Goal: Task Accomplishment & Management: Use online tool/utility

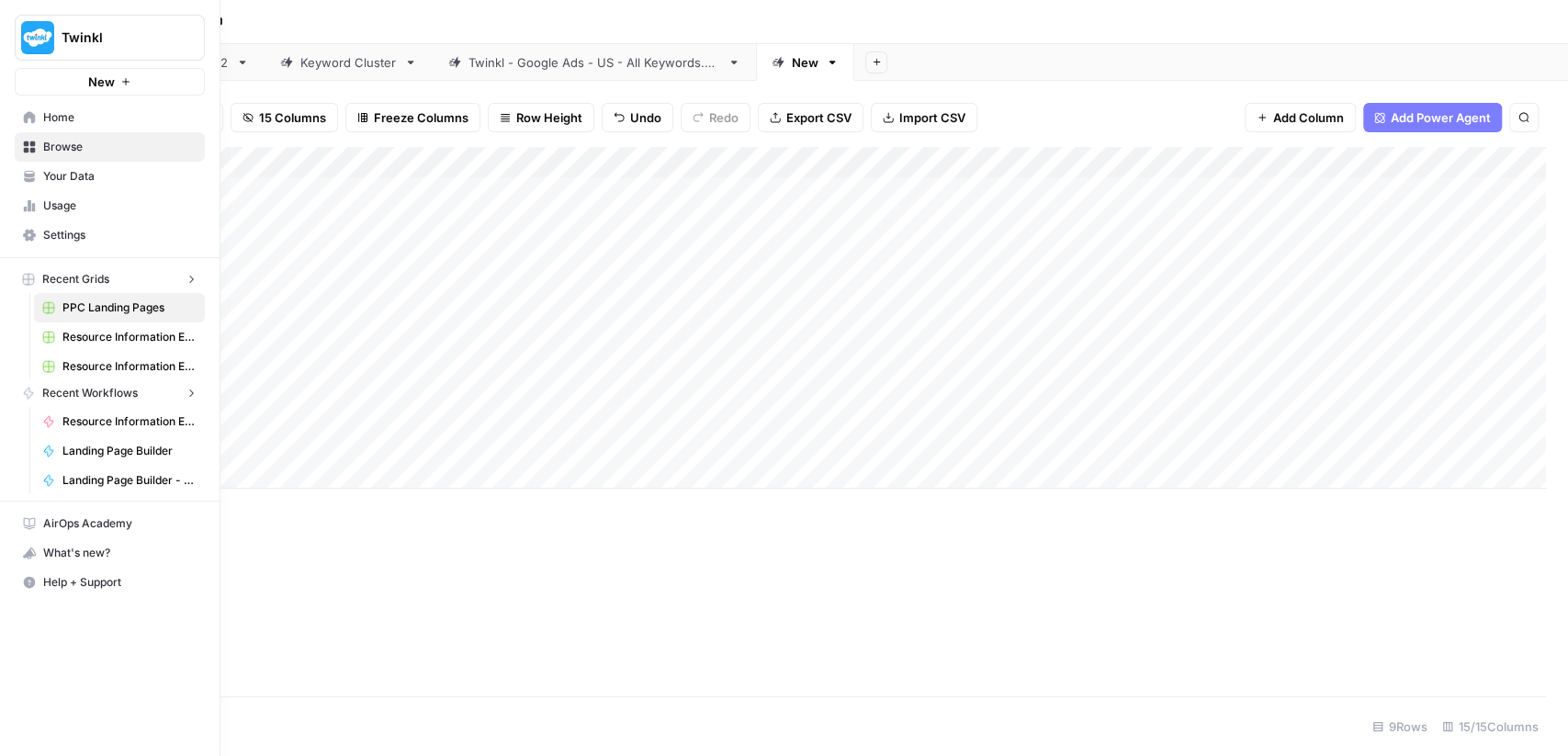
click at [23, 120] on icon at bounding box center [30, 118] width 13 height 13
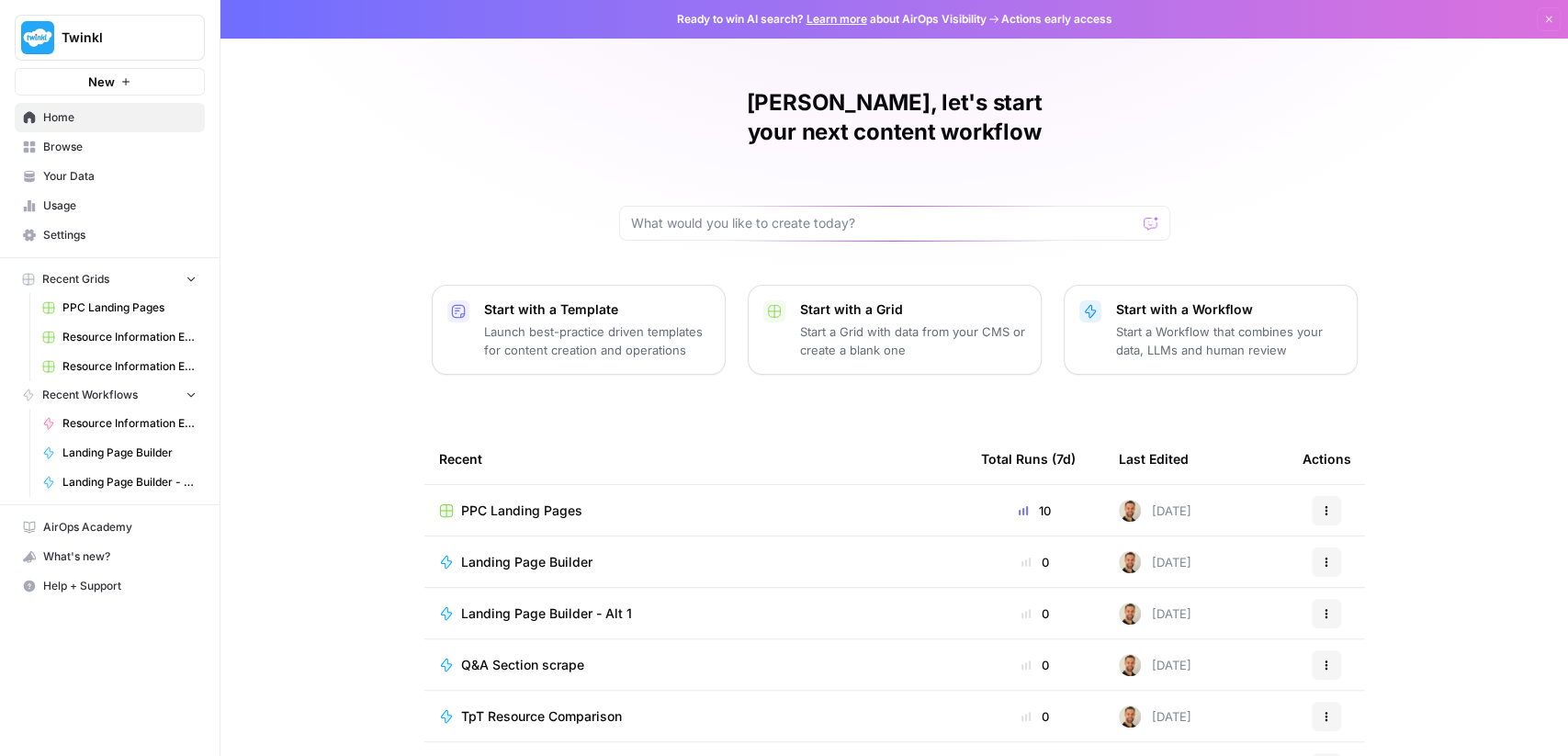
click at [73, 234] on span "Settings" at bounding box center [120, 235] width 154 height 17
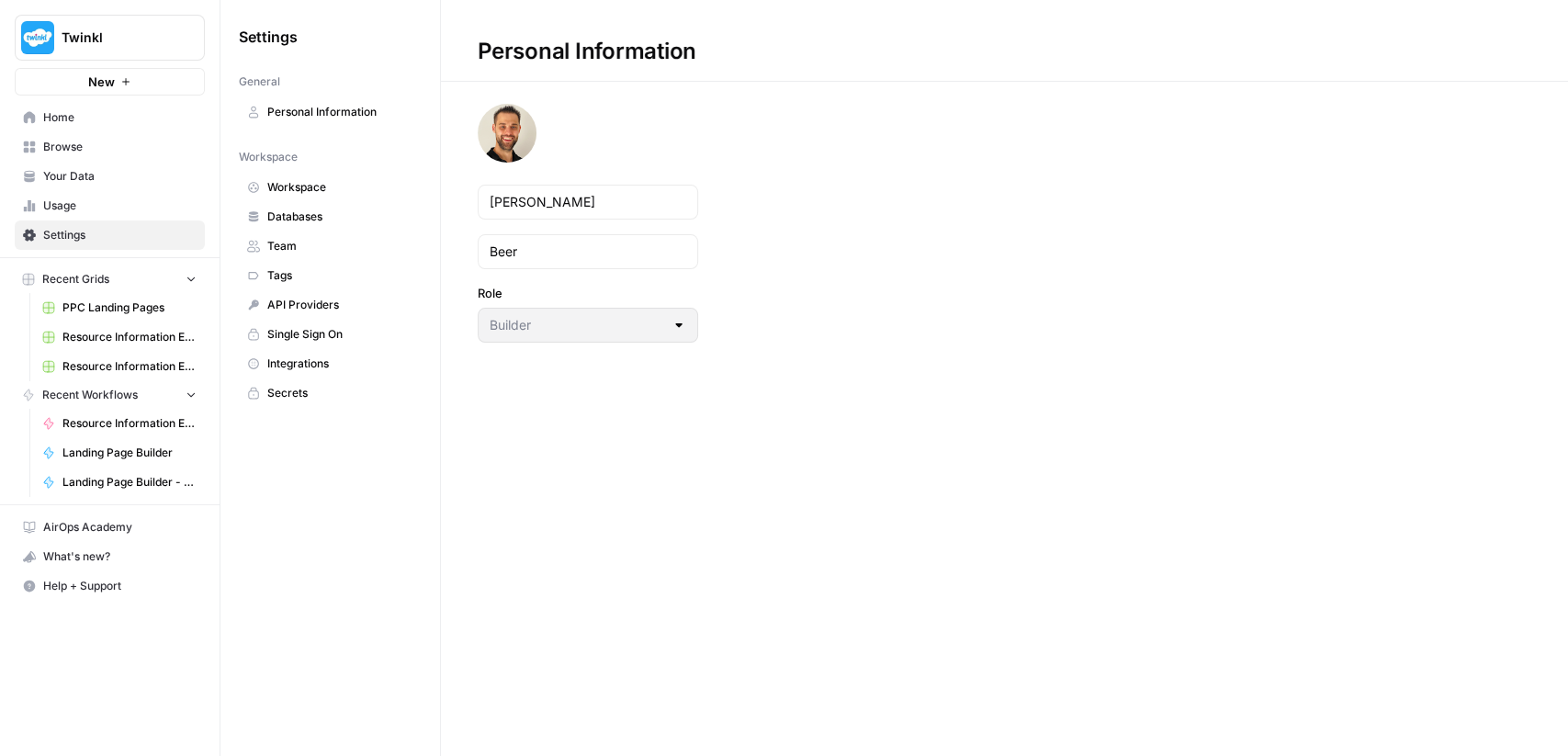
click at [306, 367] on span "Integrations" at bounding box center [341, 364] width 146 height 17
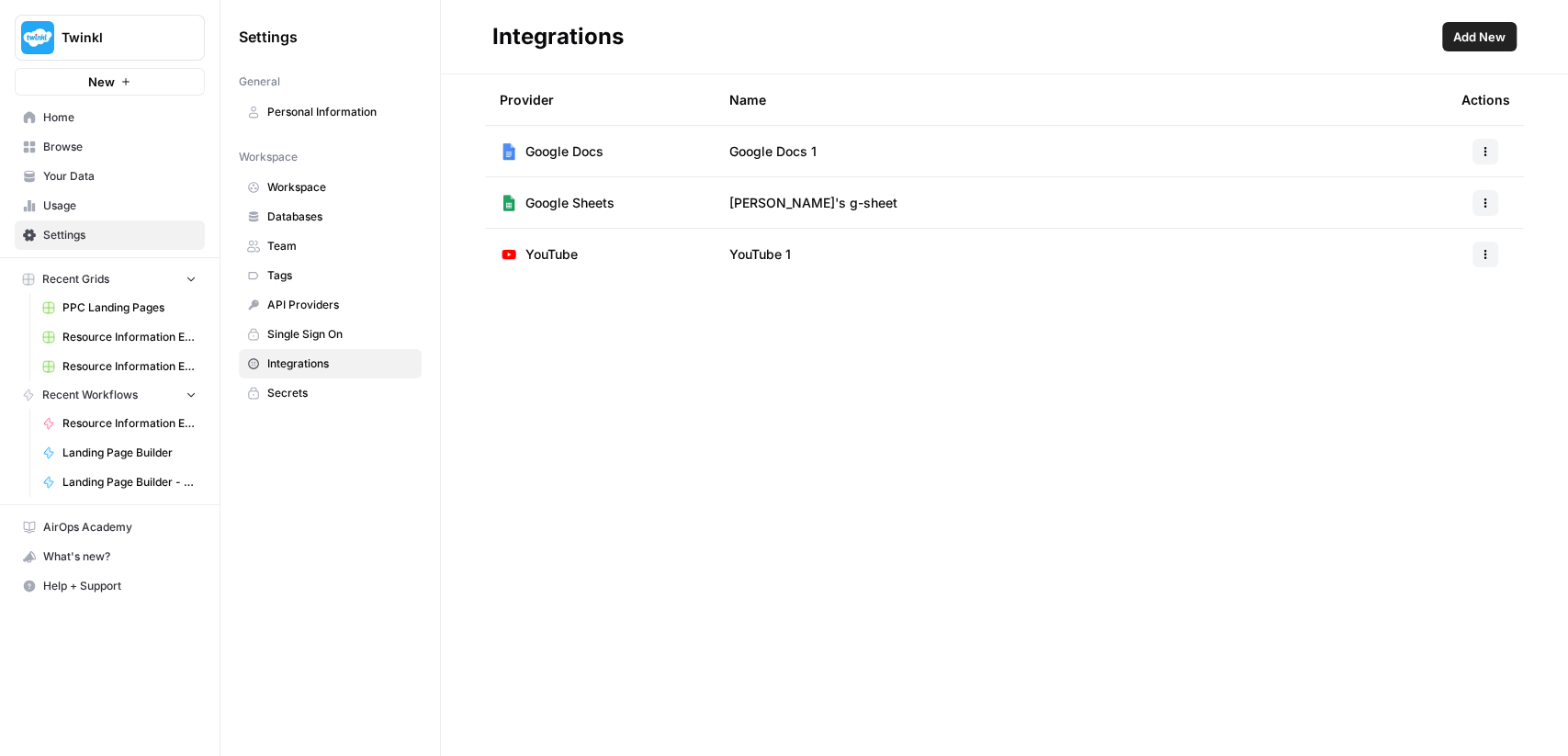
click at [1499, 34] on span "Add New" at bounding box center [1479, 37] width 53 height 19
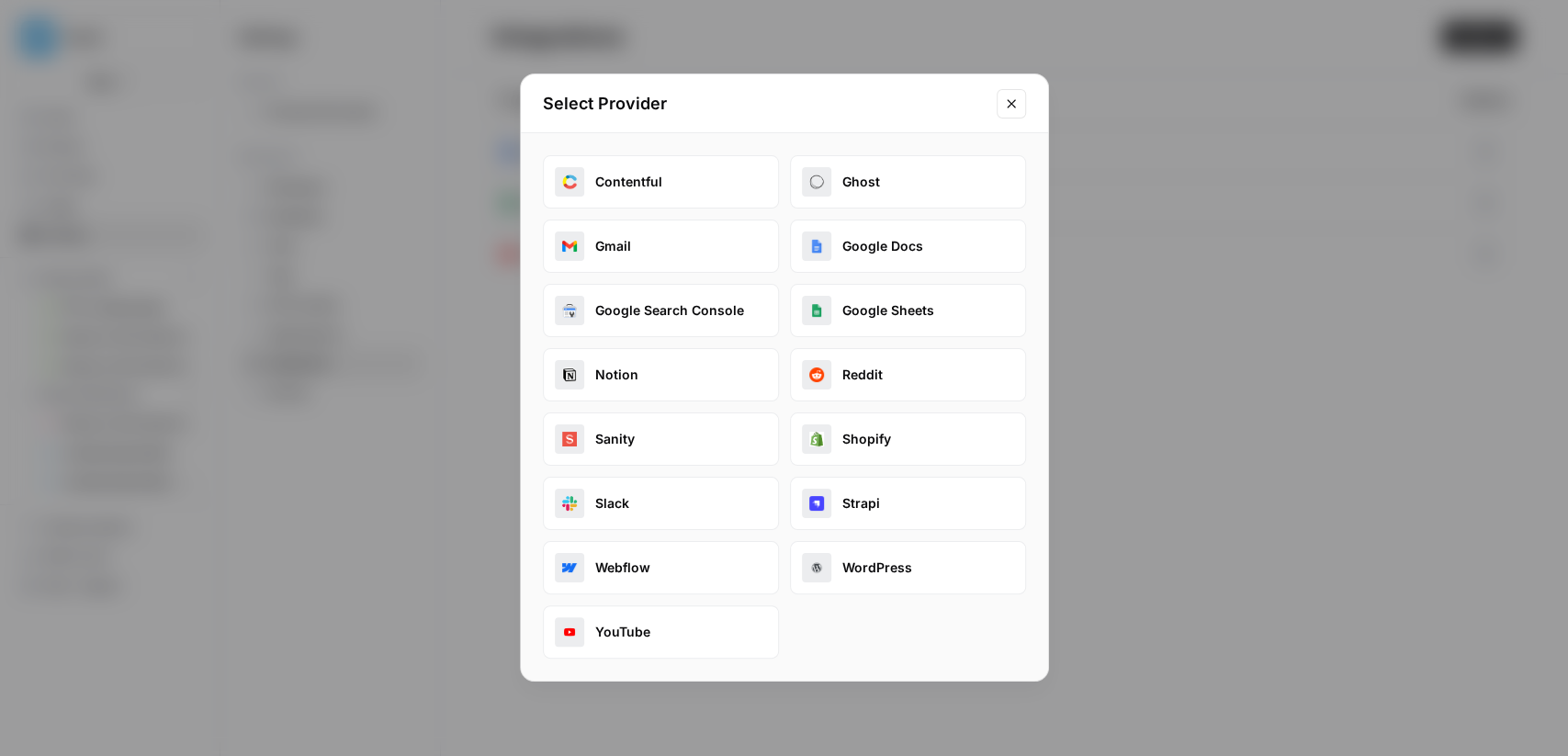
click at [1010, 104] on icon "Close modal" at bounding box center [1010, 103] width 8 height 8
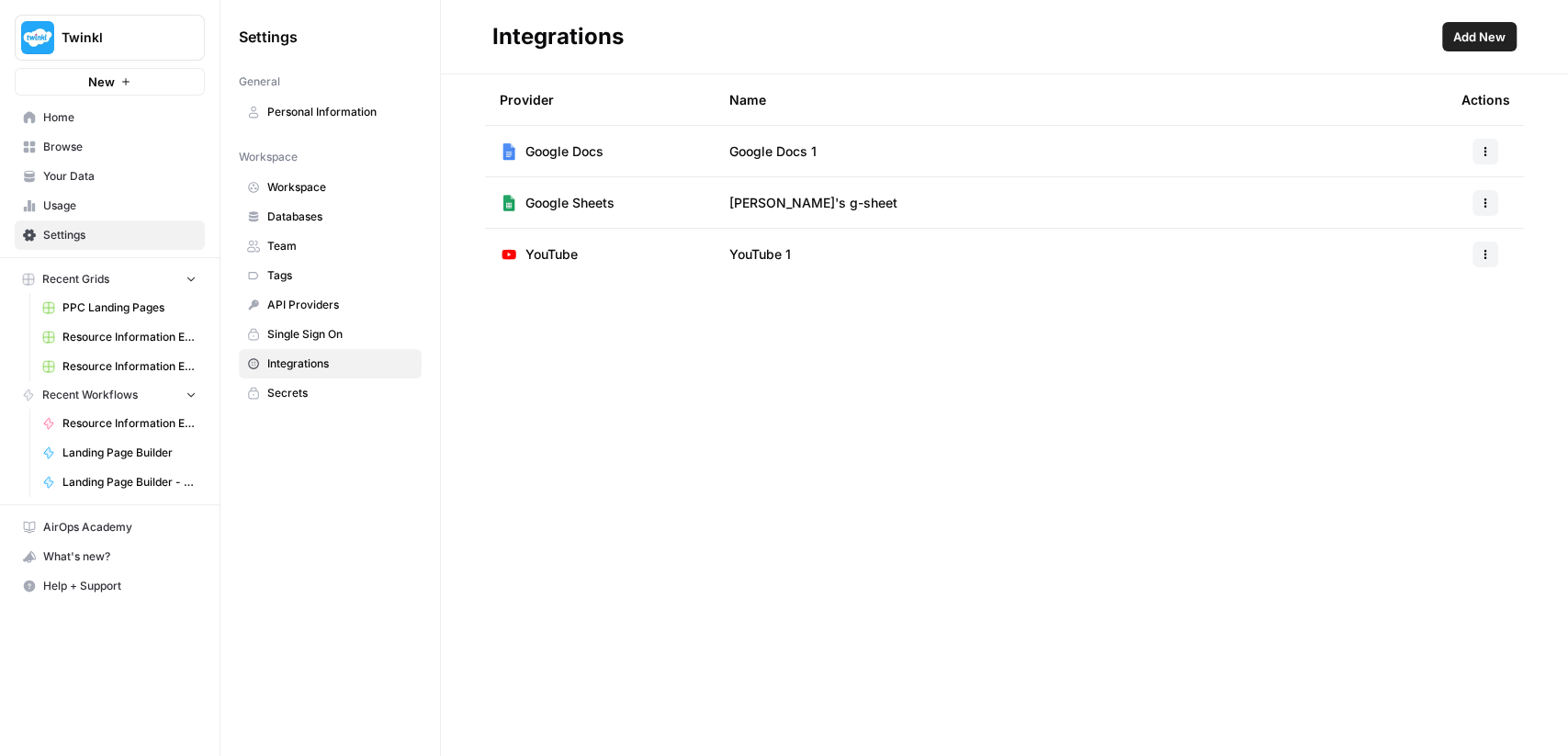
click at [123, 135] on link "Browse" at bounding box center [109, 147] width 190 height 30
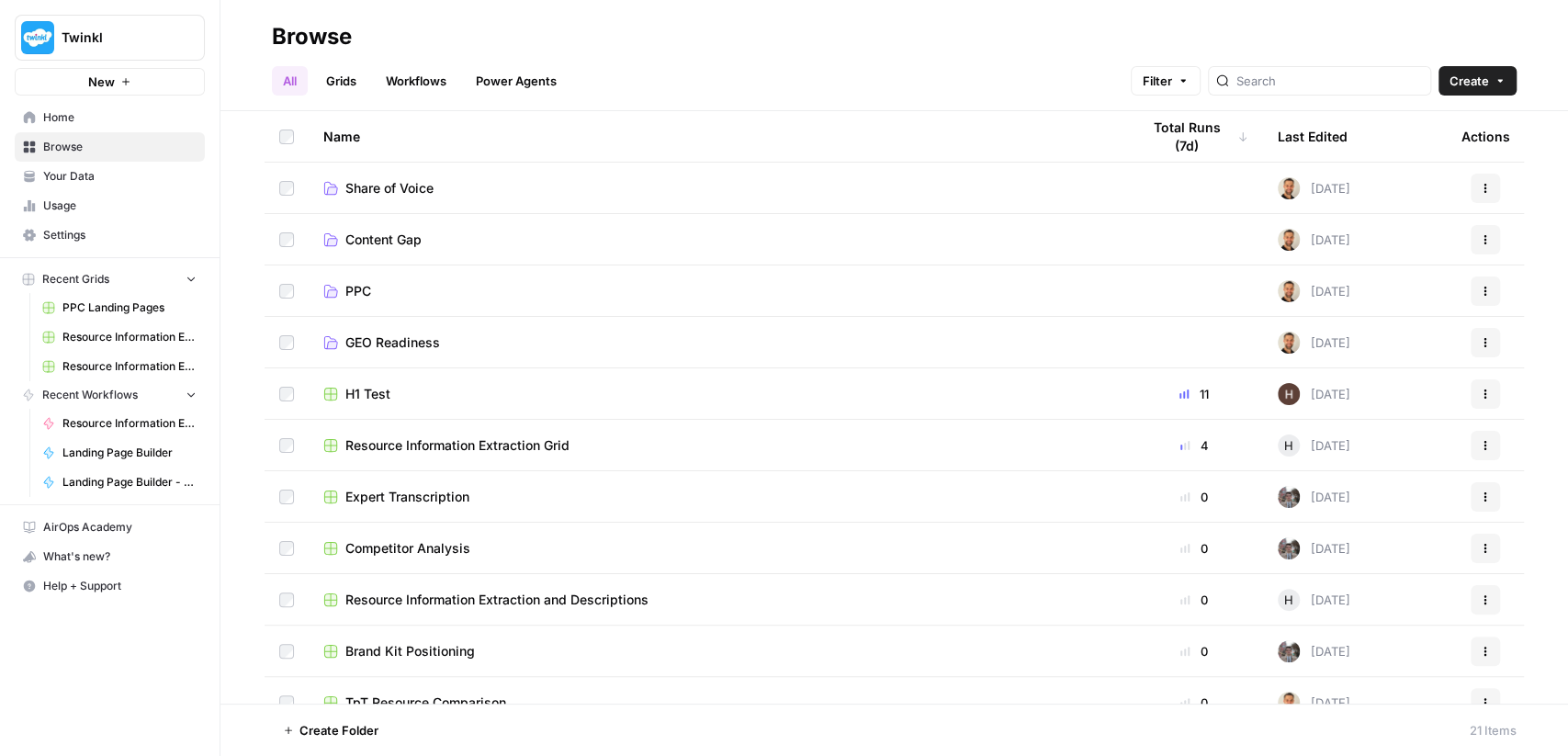
click at [371, 296] on link "PPC" at bounding box center [717, 291] width 787 height 19
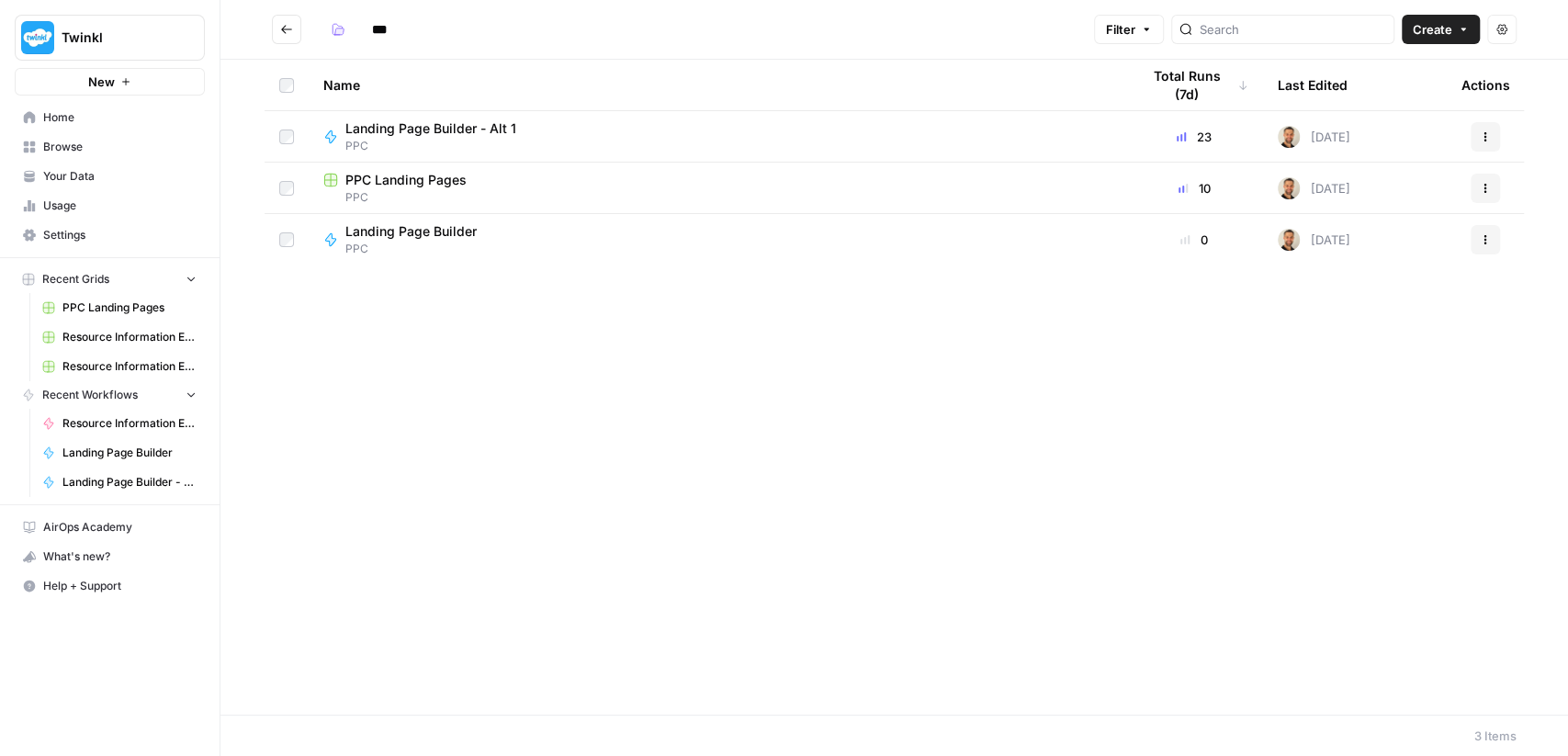
click at [410, 132] on span "Landing Page Builder - Alt 1" at bounding box center [431, 129] width 170 height 19
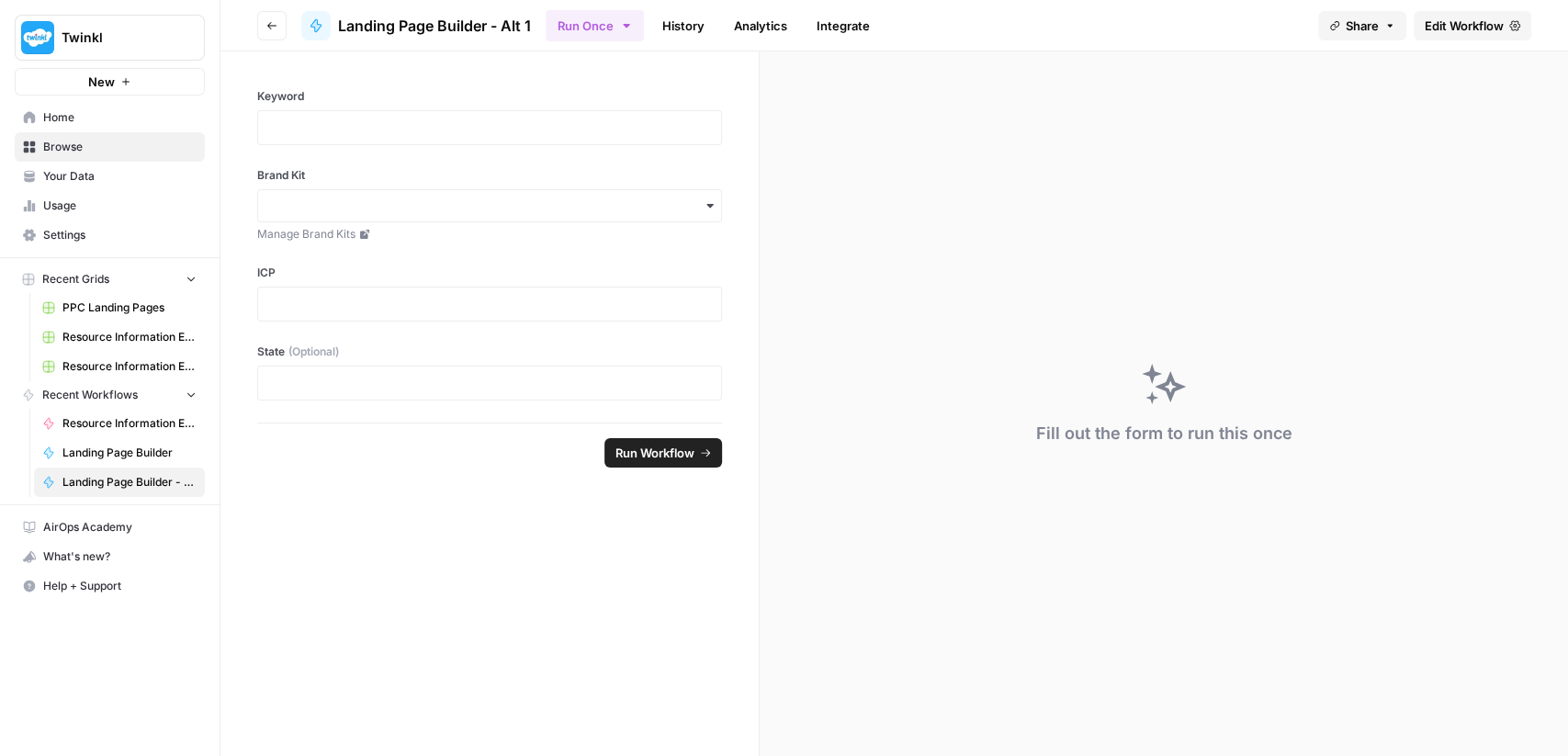
click at [1471, 29] on span "Edit Workflow" at bounding box center [1463, 26] width 79 height 19
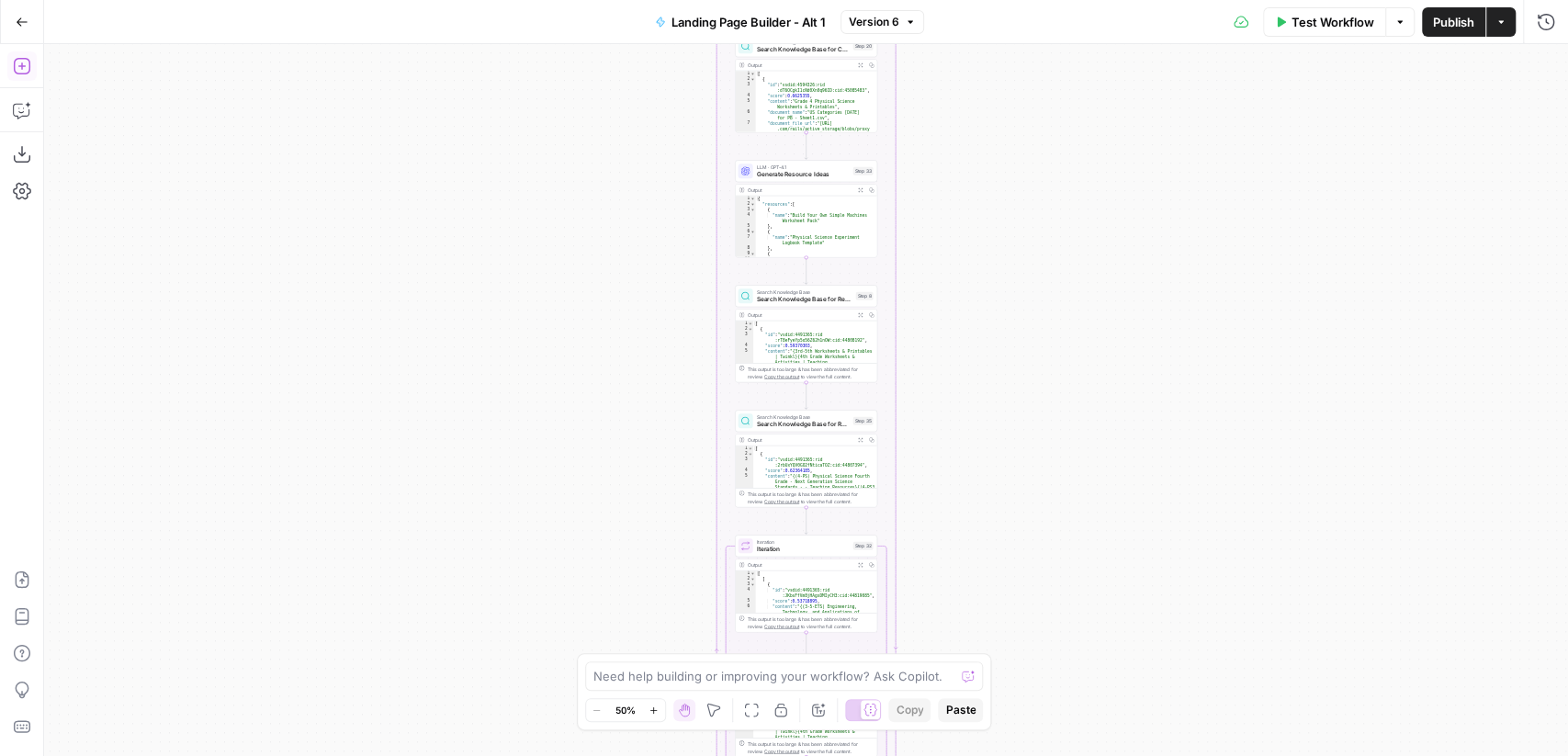
click at [24, 69] on icon "button" at bounding box center [22, 66] width 19 height 19
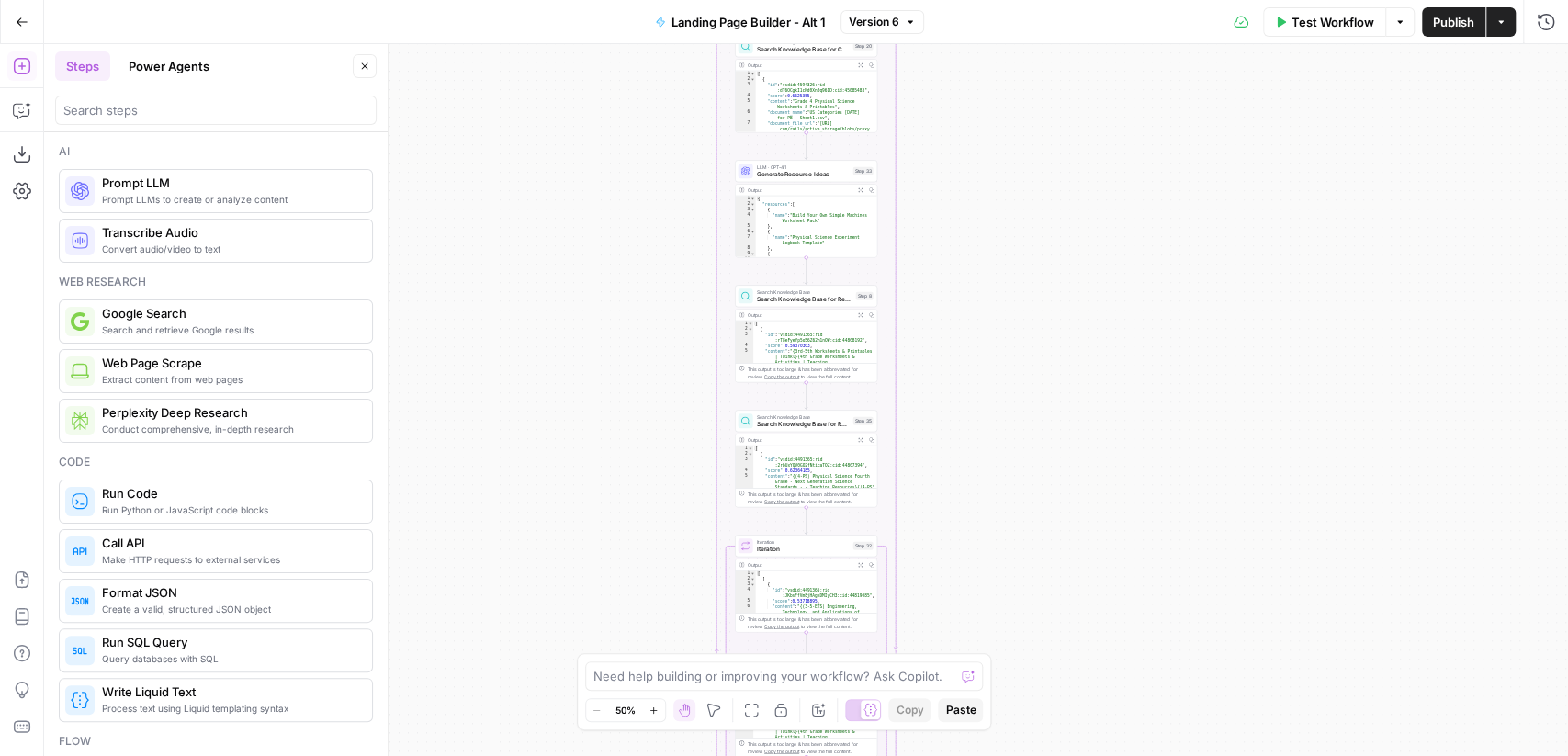
click at [366, 72] on button "Close" at bounding box center [365, 67] width 24 height 24
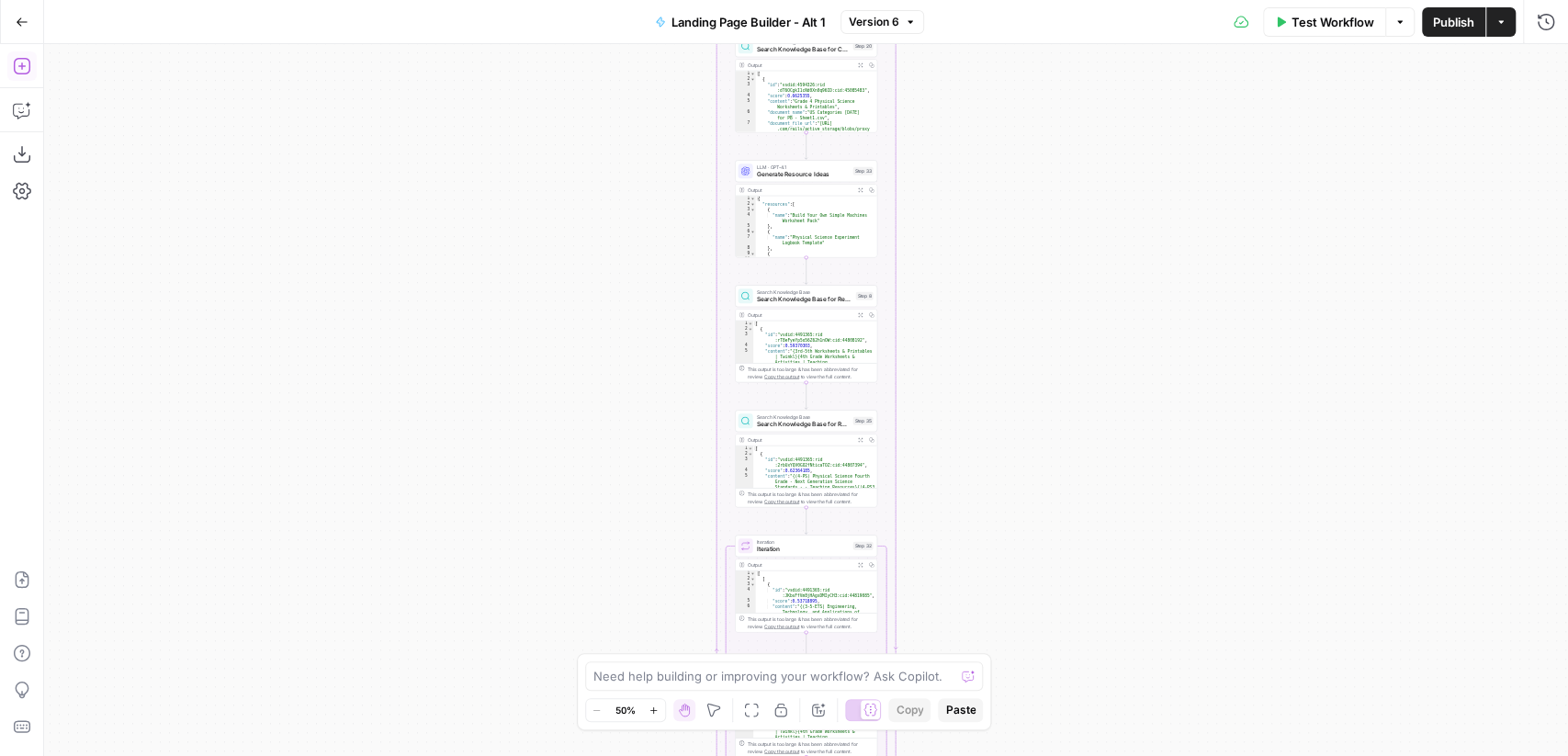
click at [30, 68] on icon "button" at bounding box center [21, 66] width 17 height 17
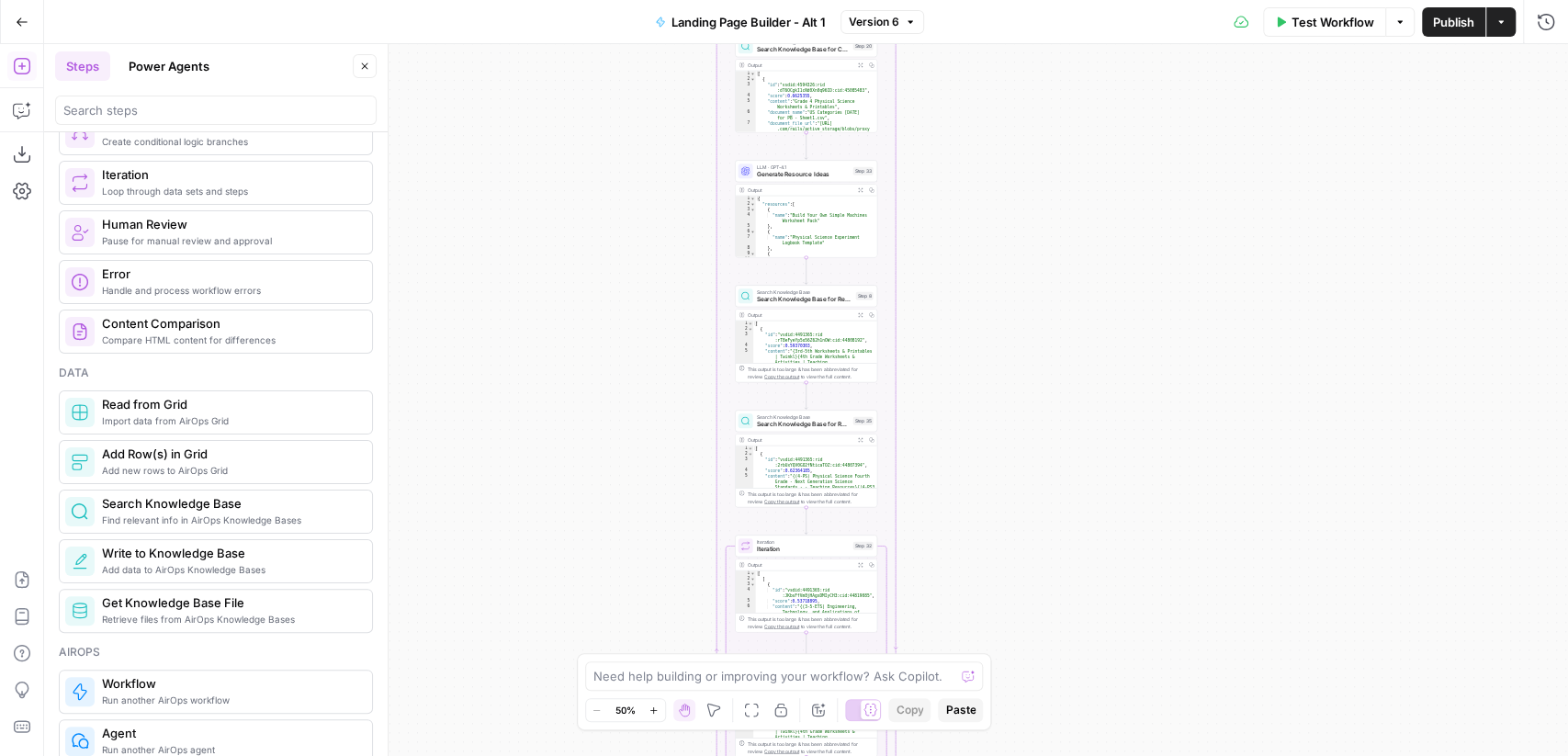
scroll to position [650, 0]
click at [258, 609] on span "Retrieve files from AirOps Knowledge Bases" at bounding box center [230, 616] width 256 height 15
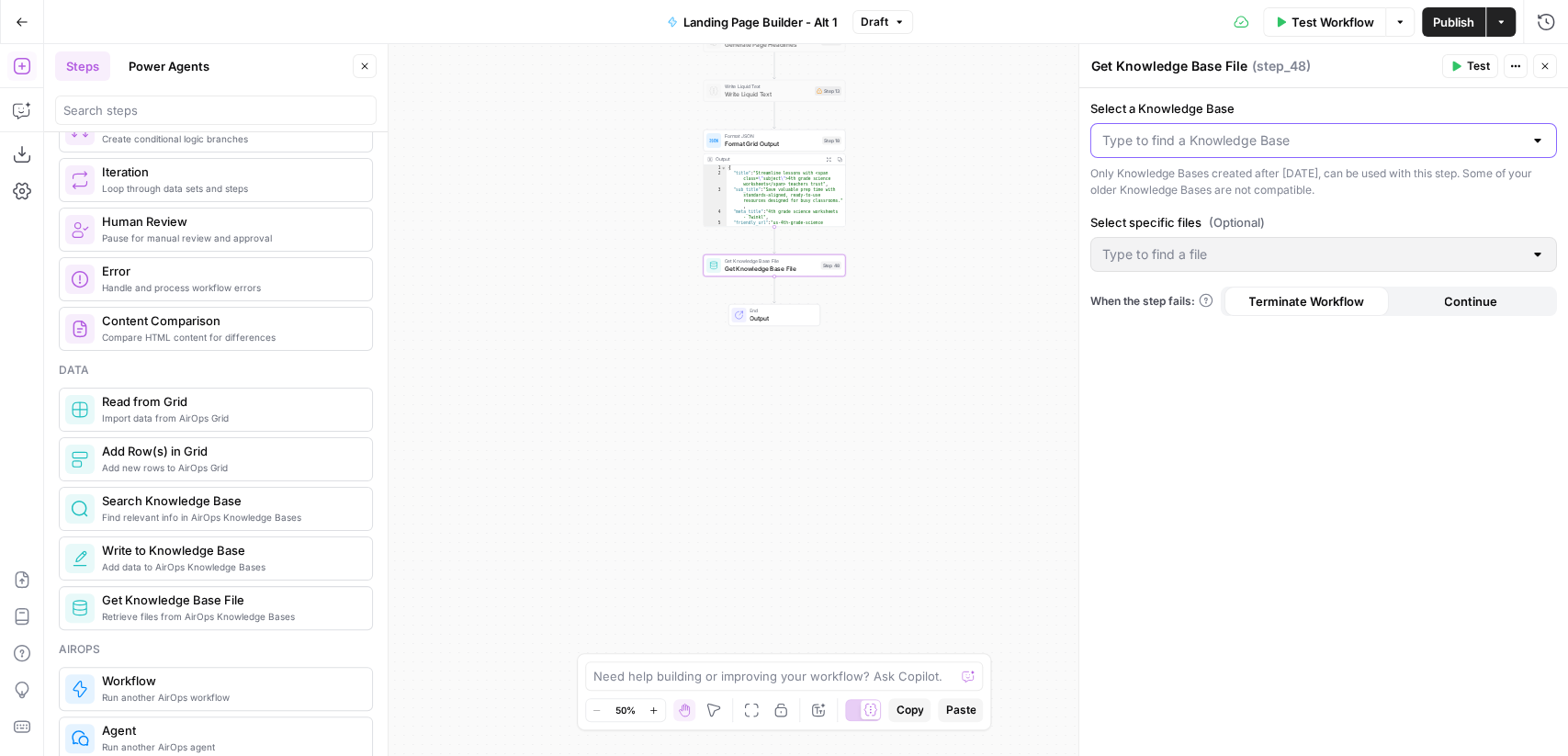
click at [1308, 144] on input "Select a Knowledge Base" at bounding box center [1312, 141] width 420 height 19
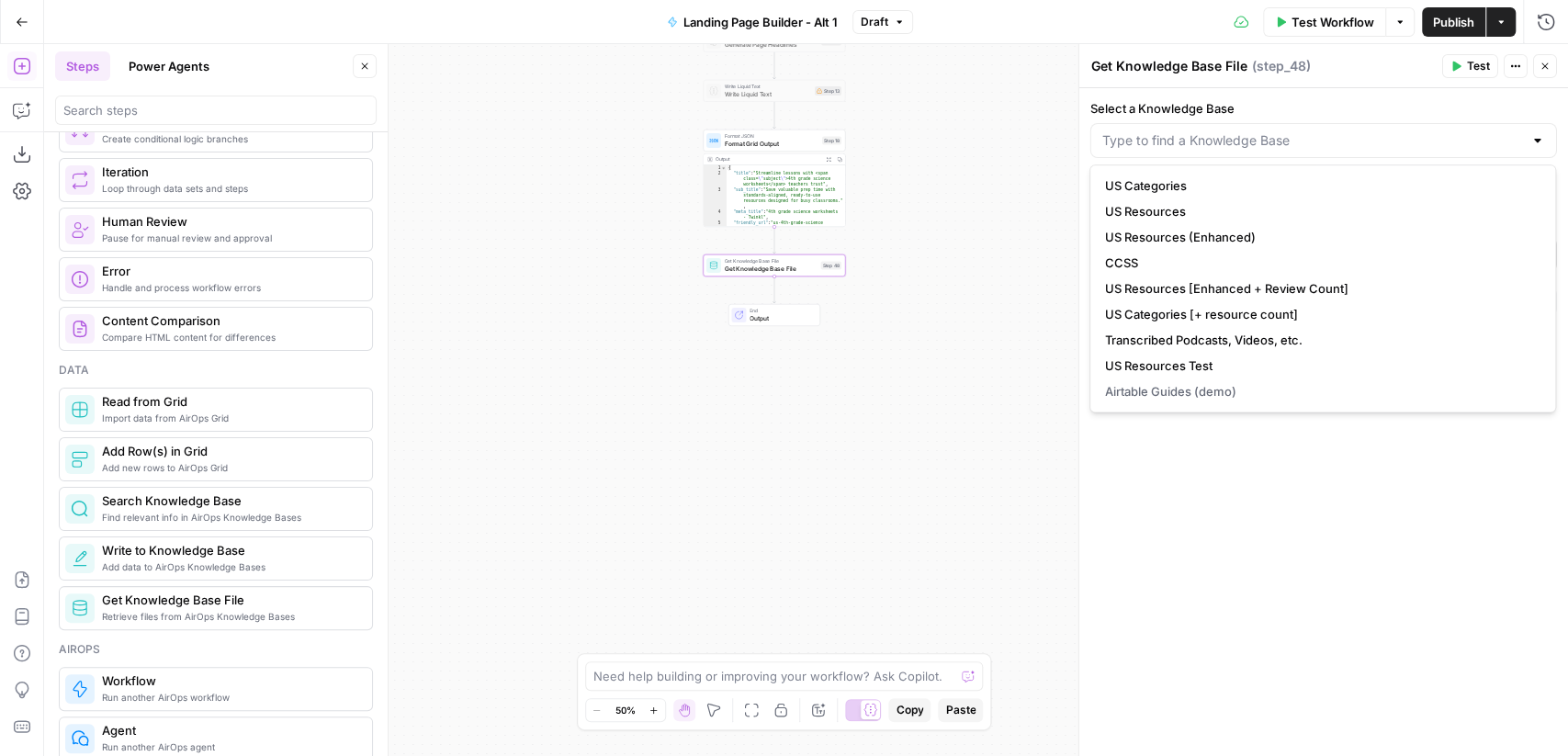
click at [1348, 118] on div "Select a Knowledge Base Only Knowledge Bases created after June 1st, 2024, can …" at bounding box center [1323, 148] width 467 height 99
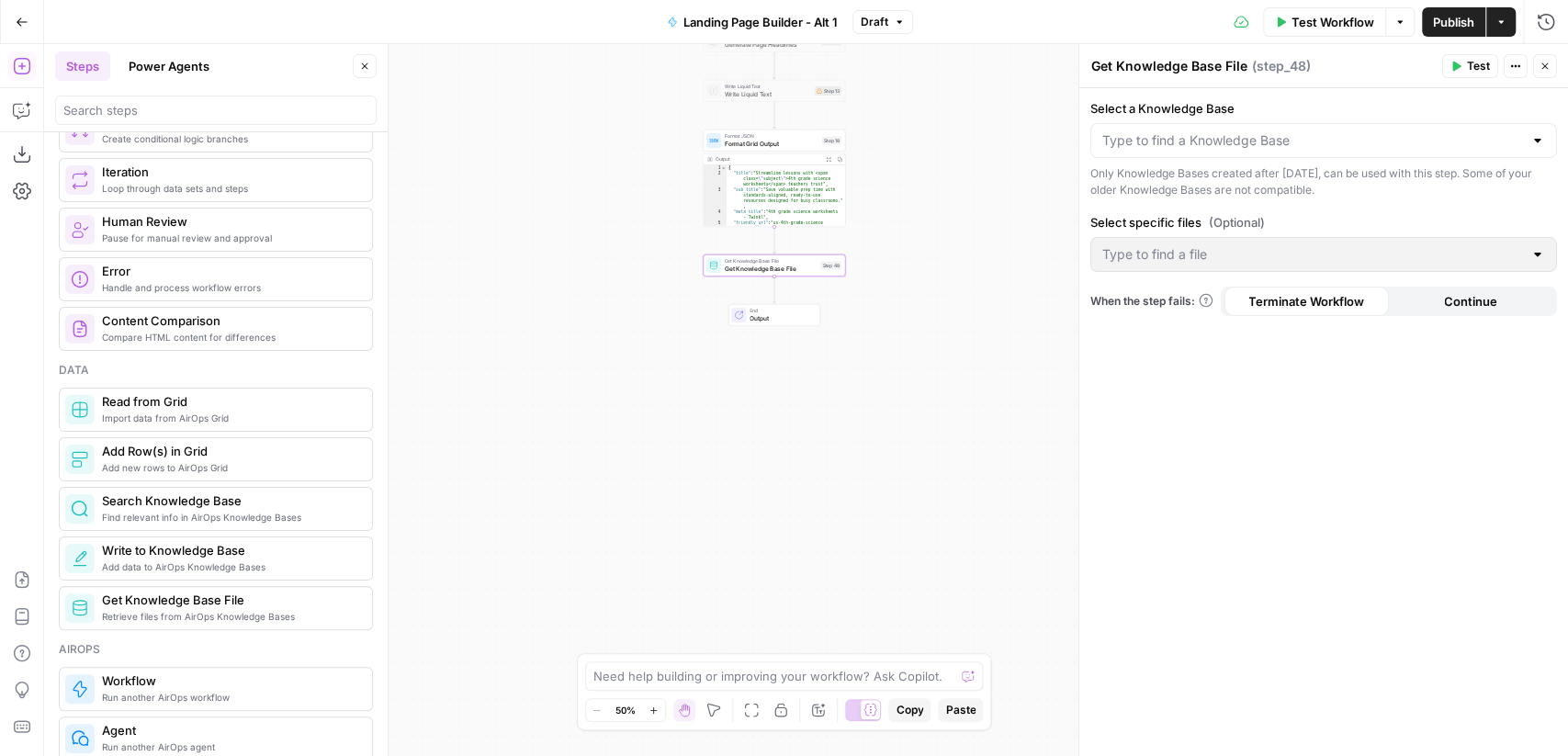
click at [1533, 254] on div at bounding box center [1537, 255] width 15 height 19
click at [1540, 258] on div at bounding box center [1537, 255] width 15 height 19
click at [790, 248] on icon "button" at bounding box center [788, 248] width 7 height 7
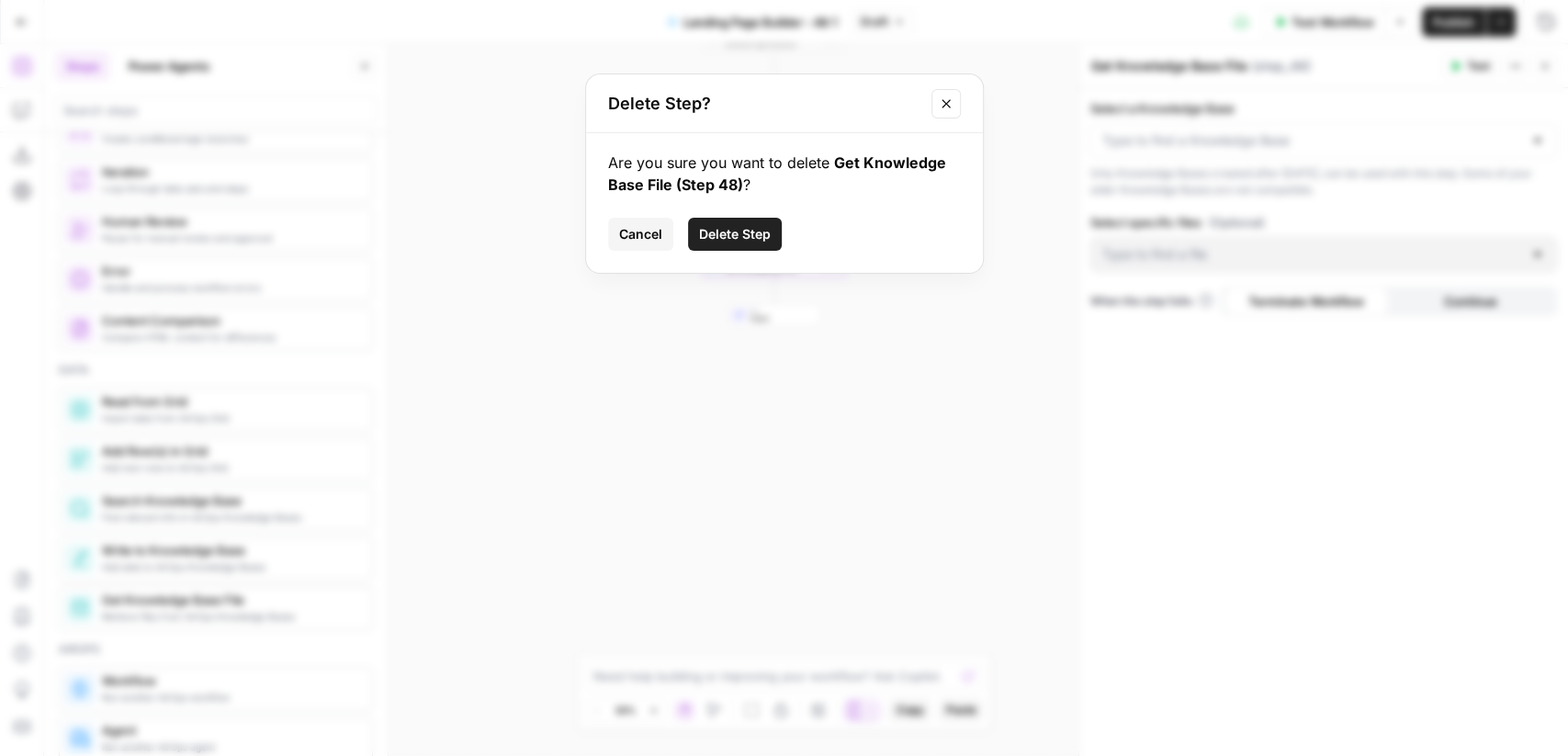
click at [754, 231] on span "Delete Step" at bounding box center [734, 234] width 71 height 19
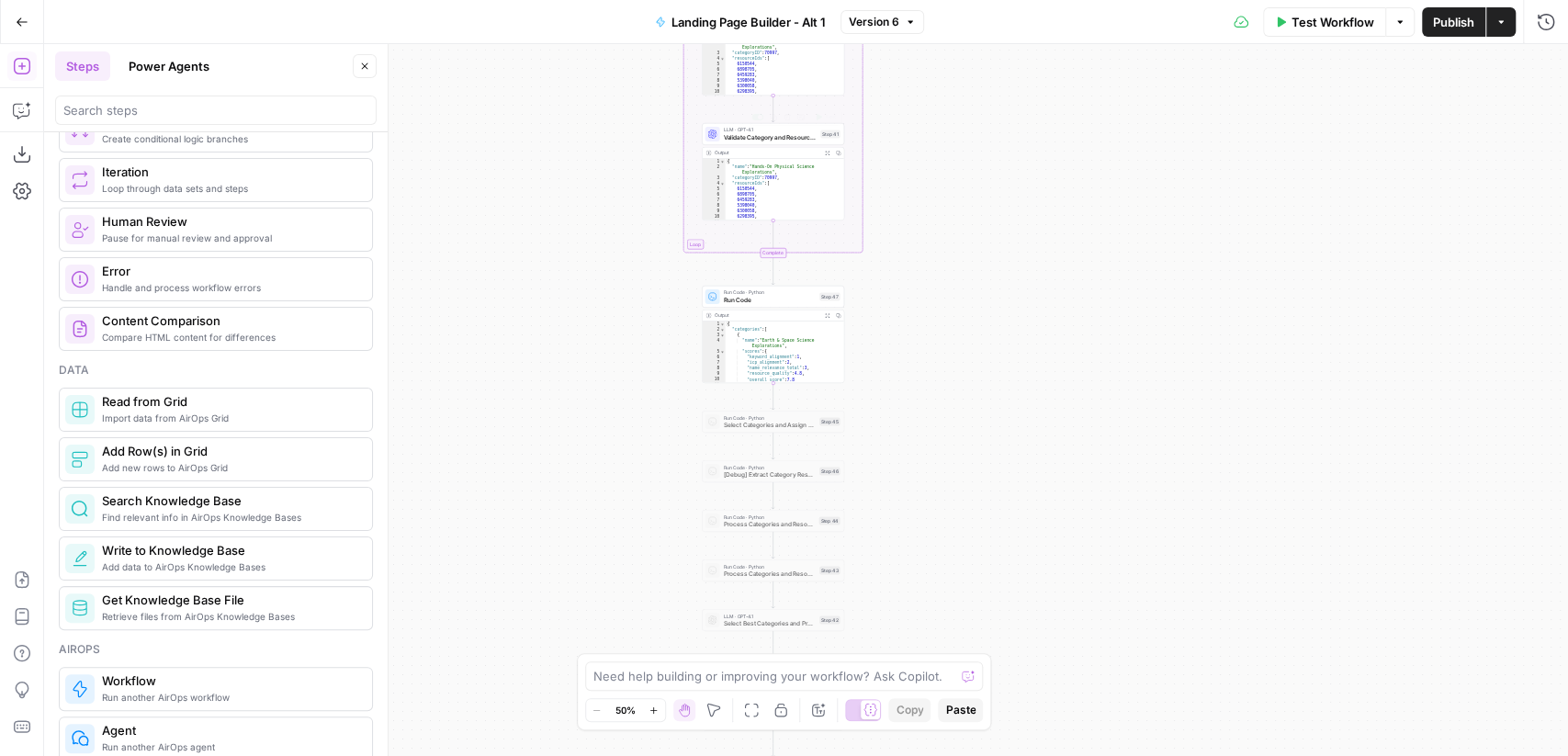
click at [789, 134] on span "Validate Category and Resources" at bounding box center [770, 137] width 94 height 9
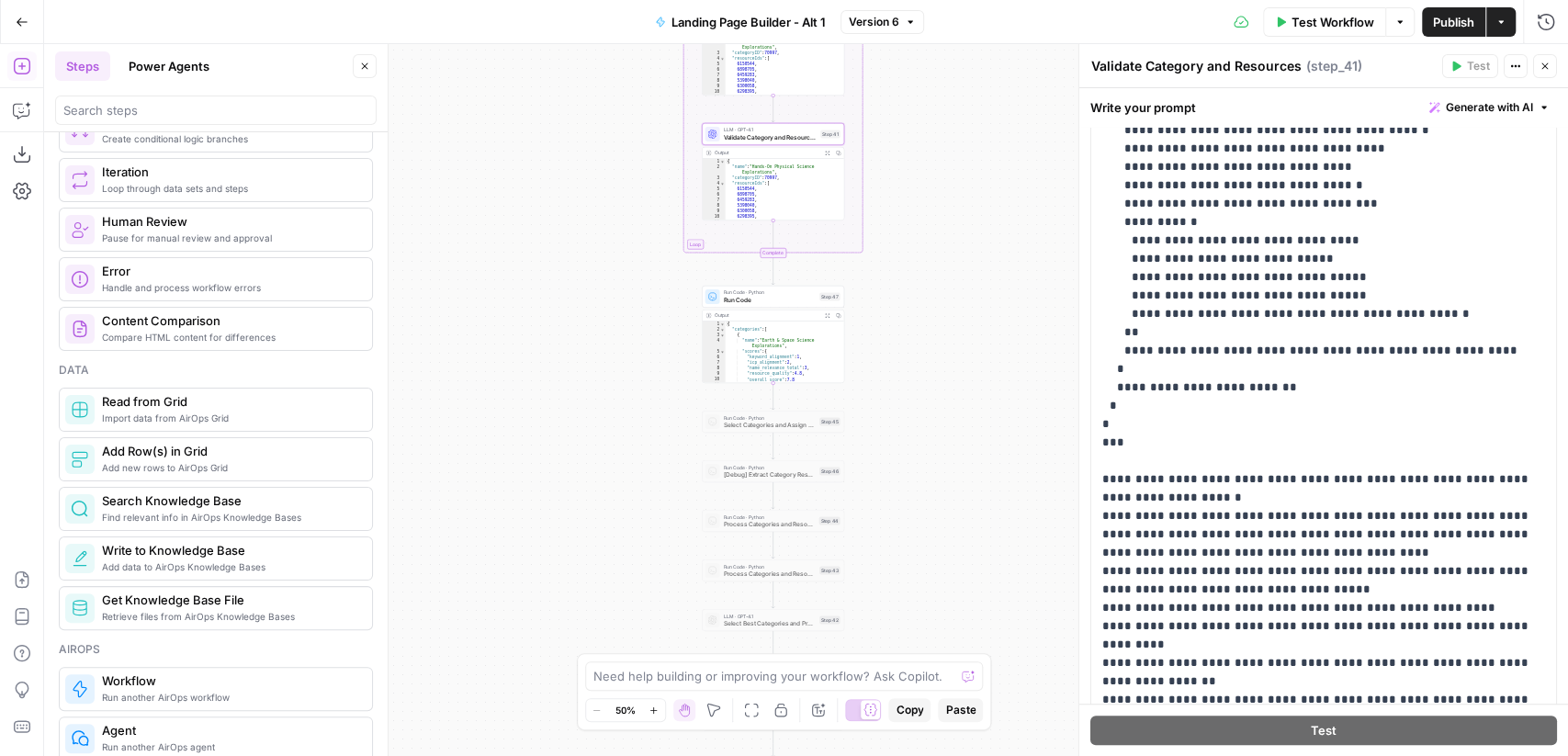
scroll to position [479, 0]
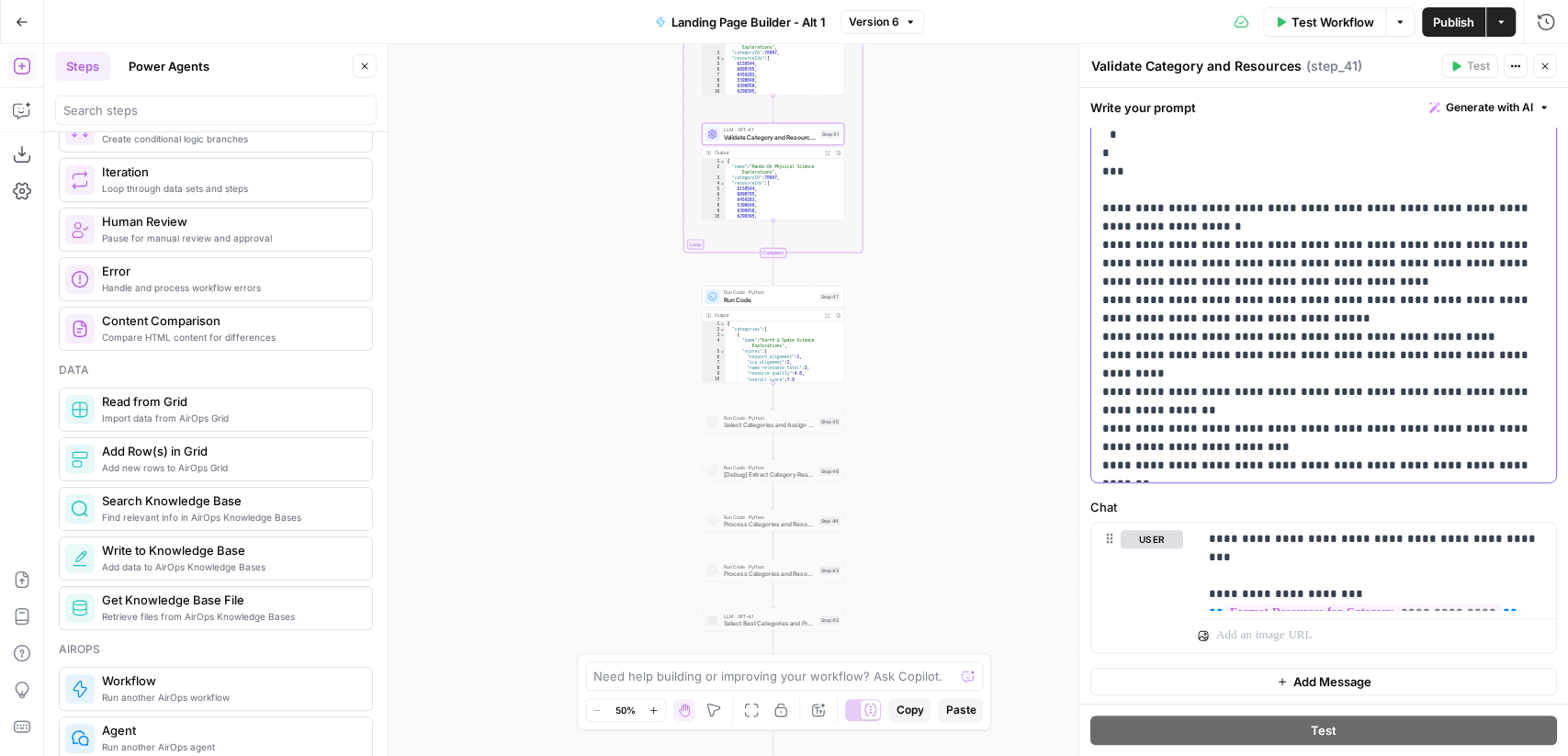
drag, startPoint x: 1419, startPoint y: 467, endPoint x: 1329, endPoint y: 339, distance: 156.5
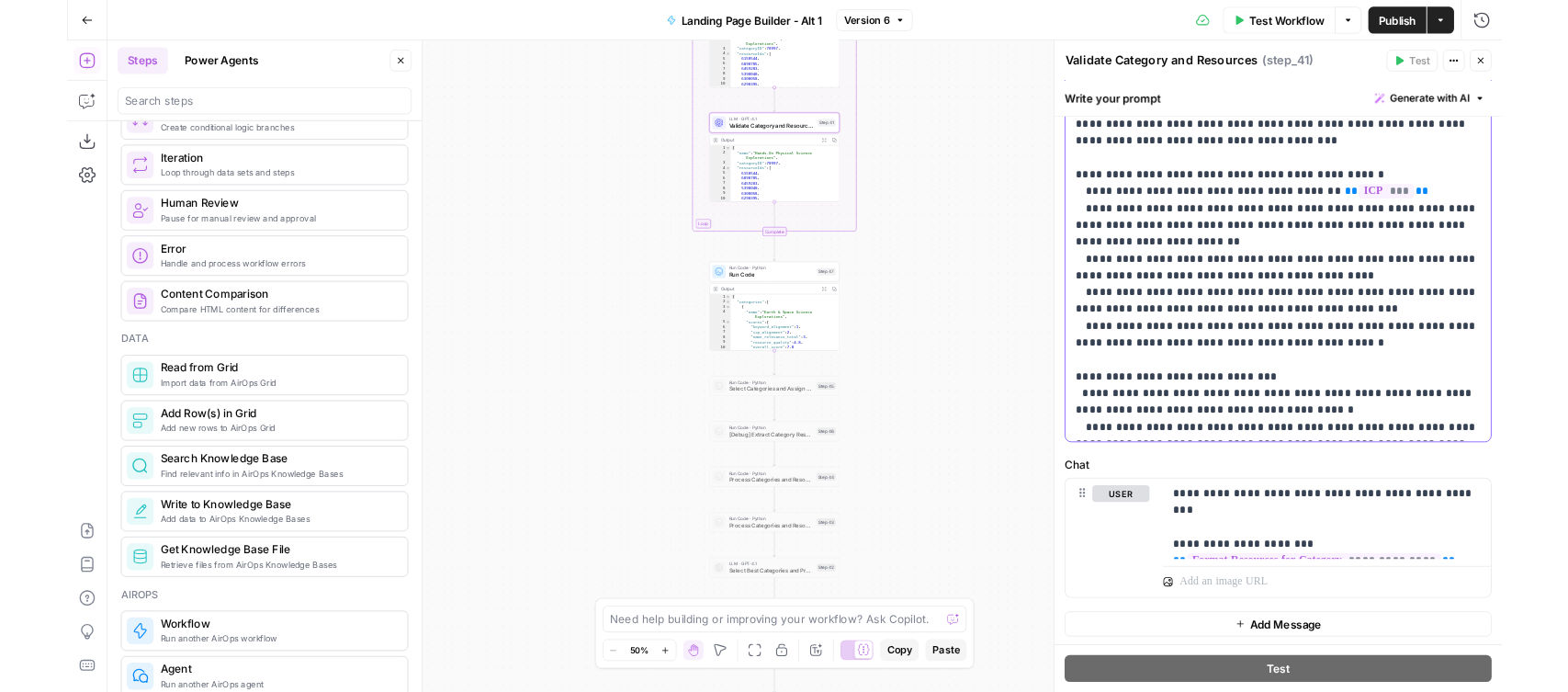
scroll to position [0, 0]
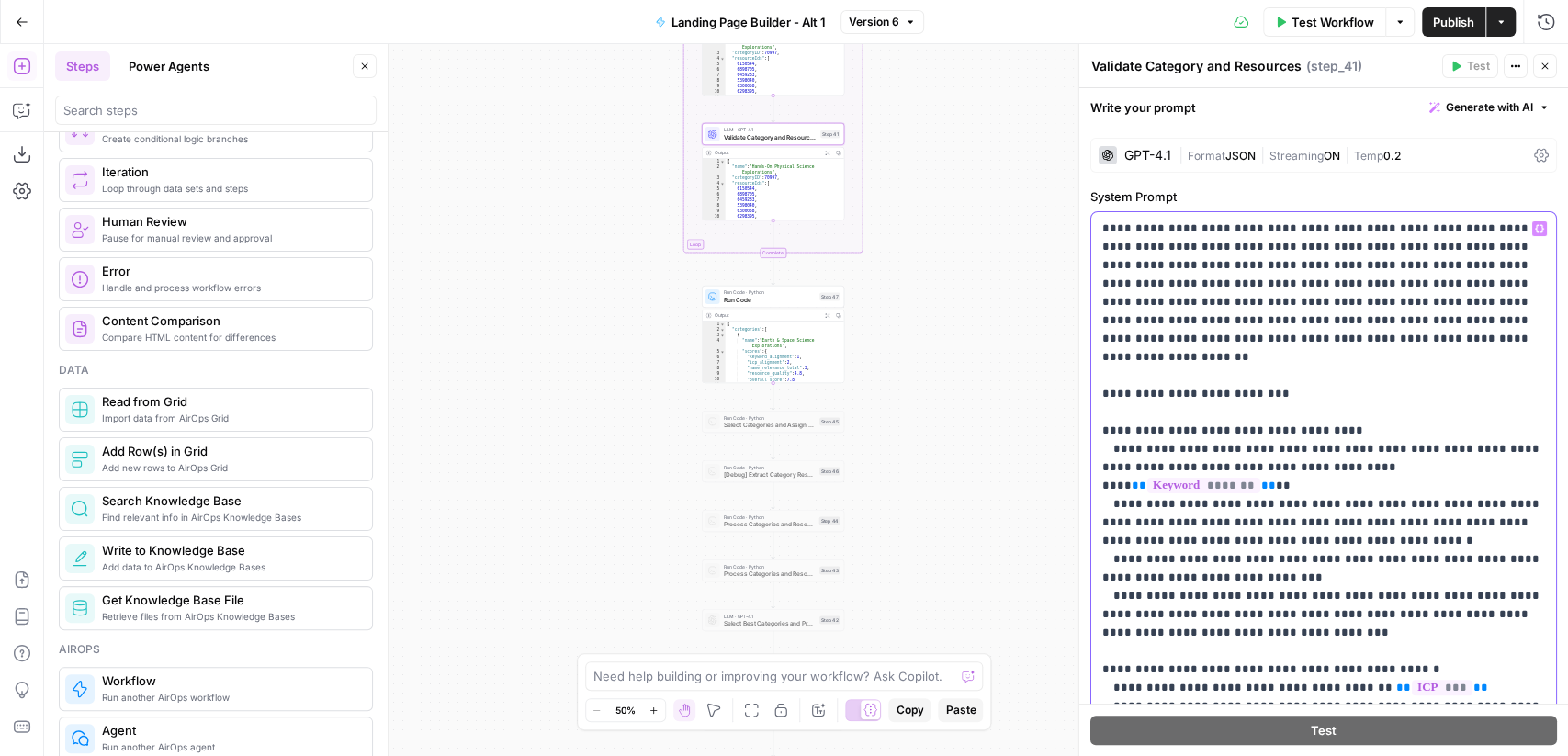
click at [1098, 231] on div "**********" at bounding box center [1323, 586] width 466 height 749
copy p "**********"
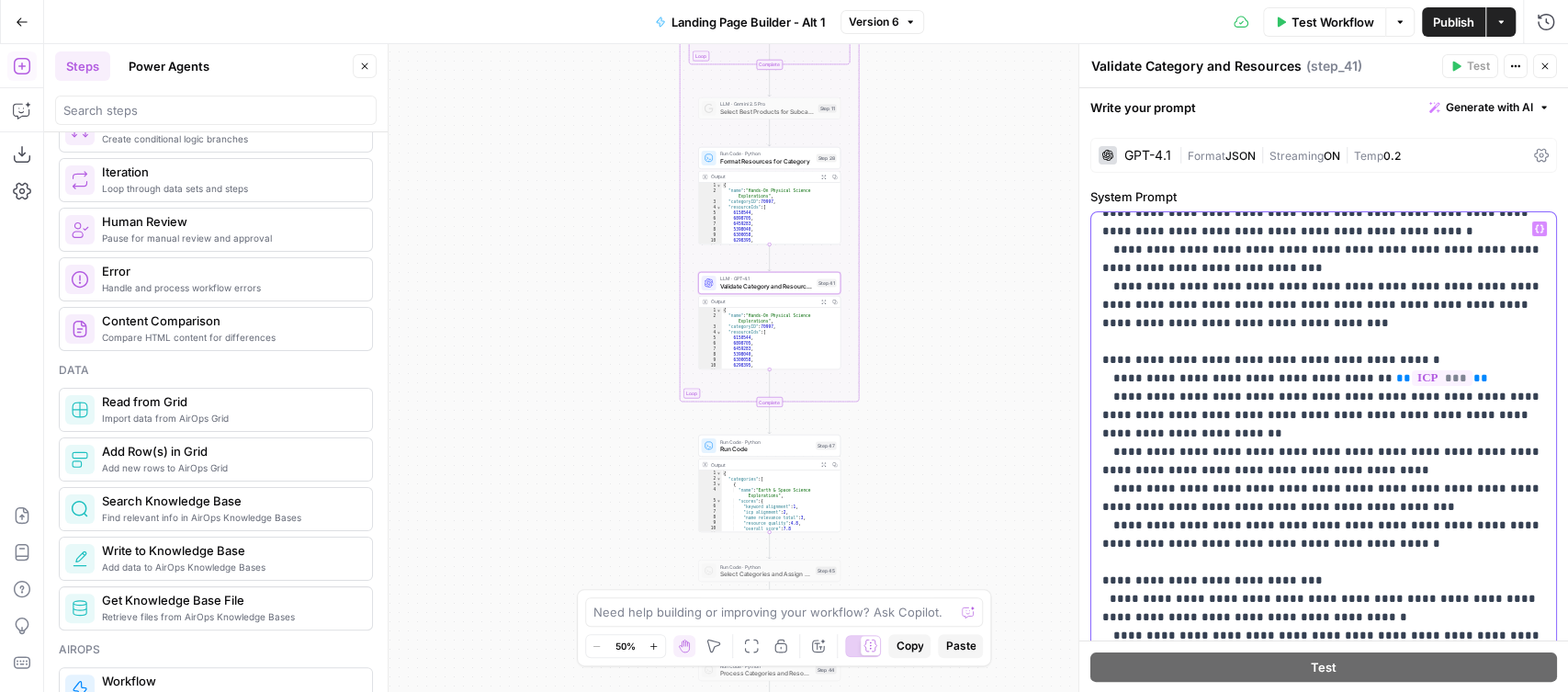
scroll to position [412, 0]
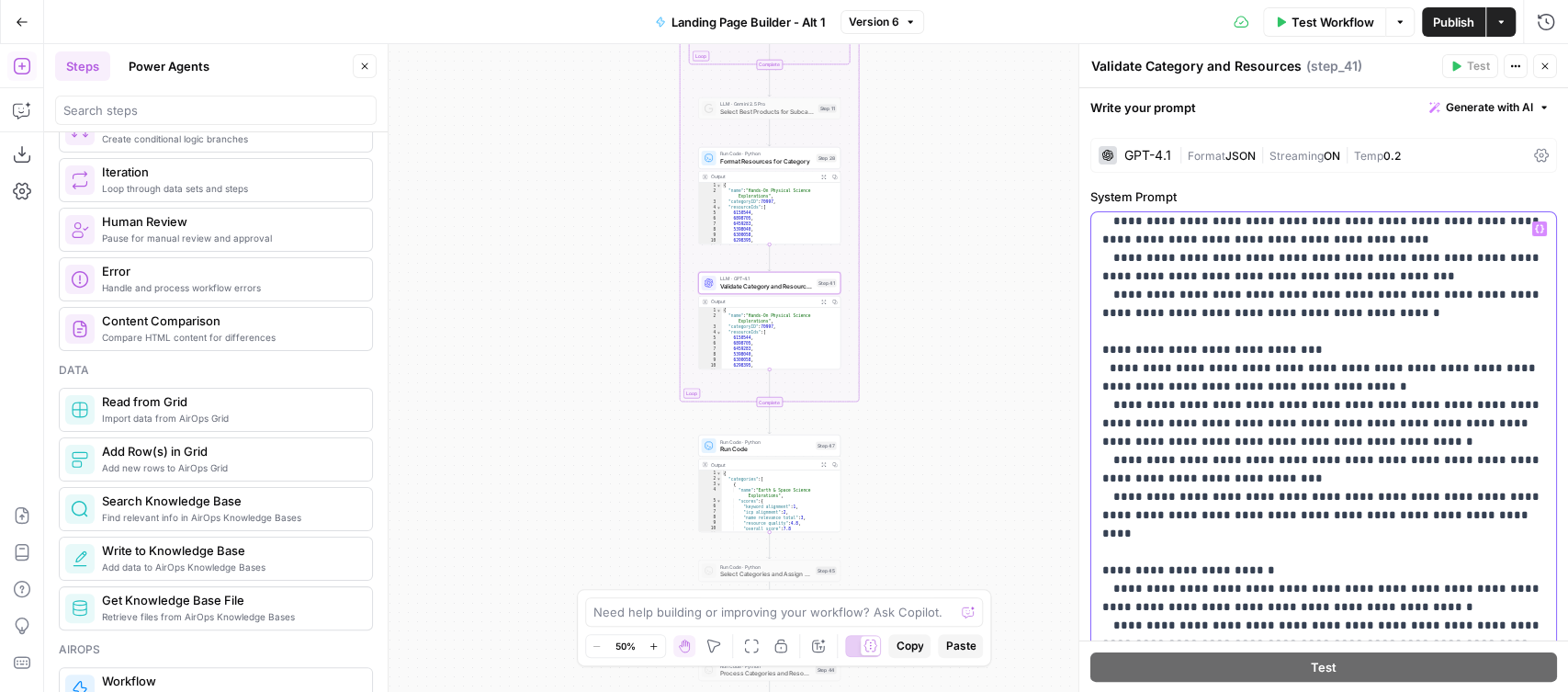
scroll to position [547, 0]
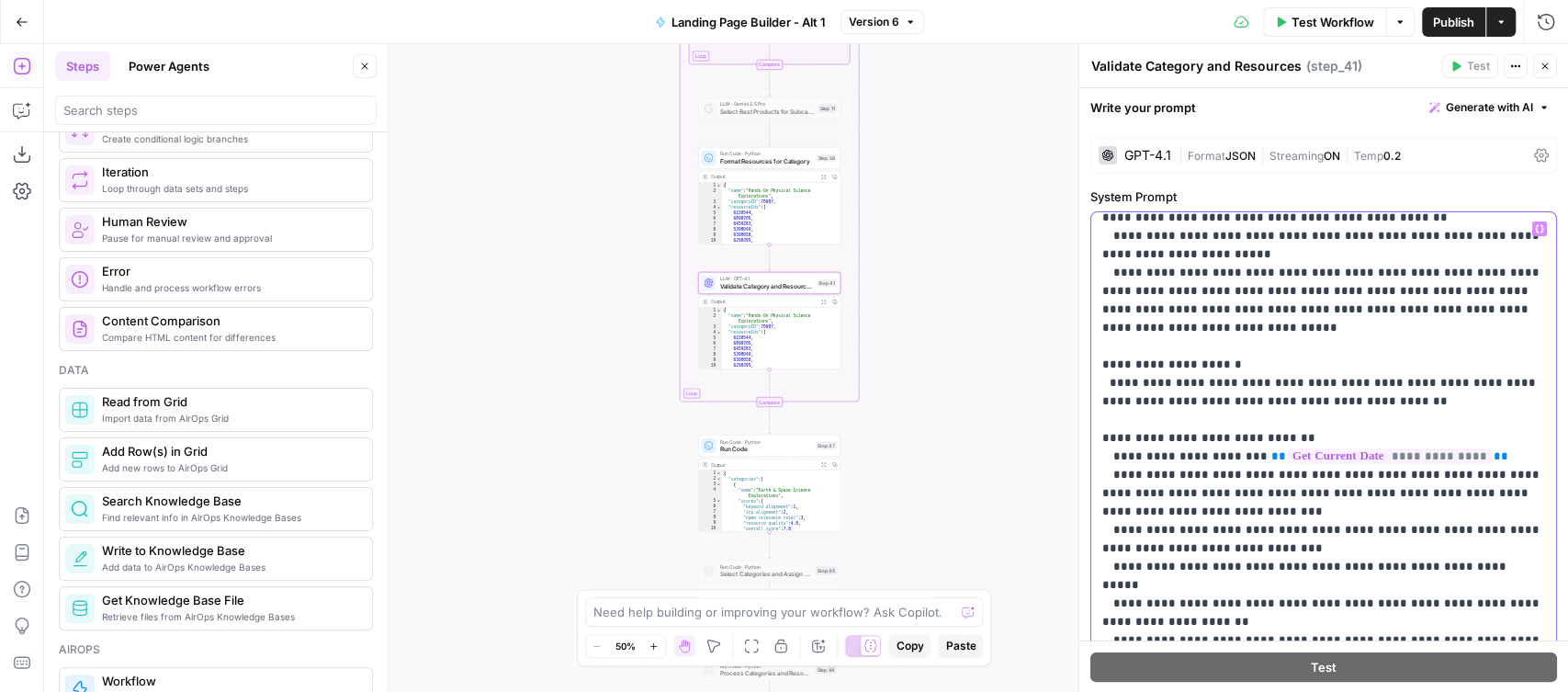
scroll to position [981, 0]
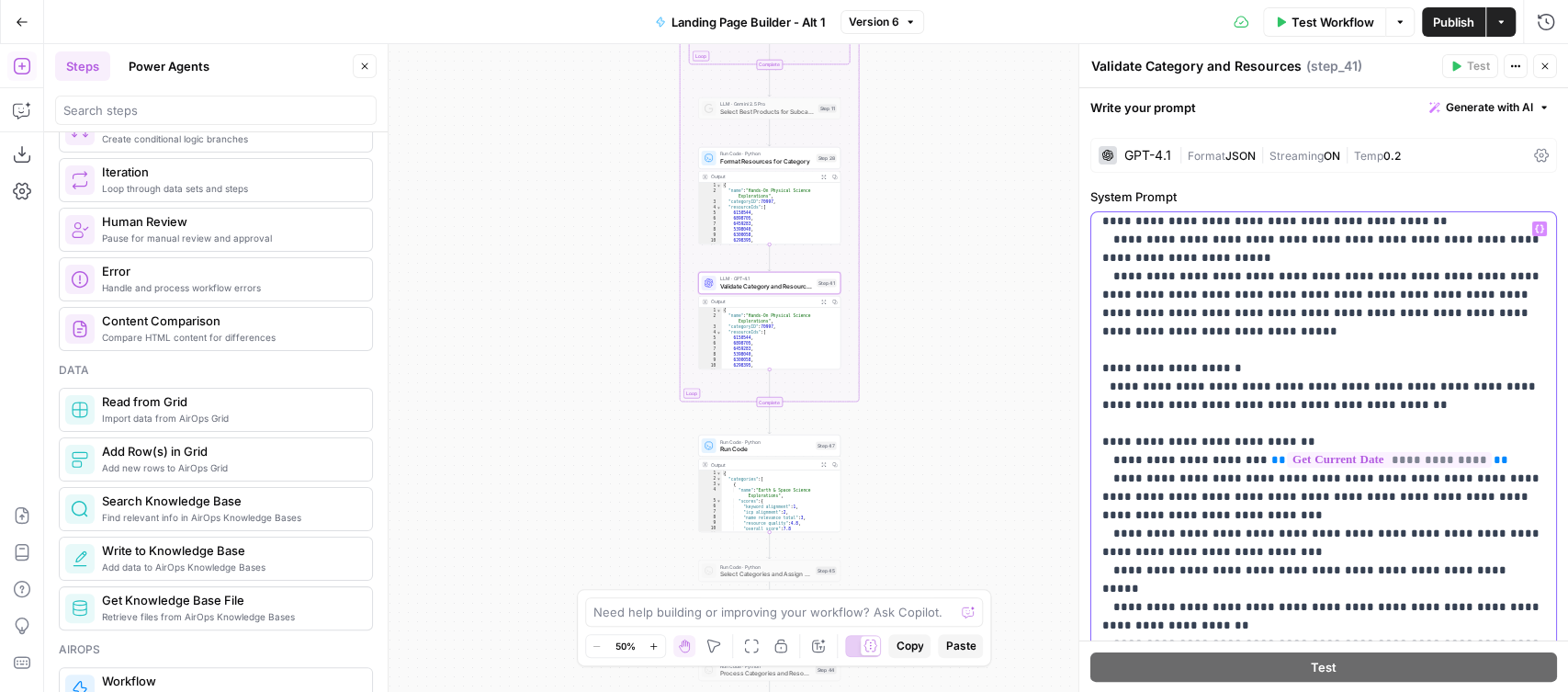
click at [1187, 333] on p "**********" at bounding box center [1323, 653] width 444 height 2829
click at [1178, 464] on p "**********" at bounding box center [1323, 653] width 444 height 2829
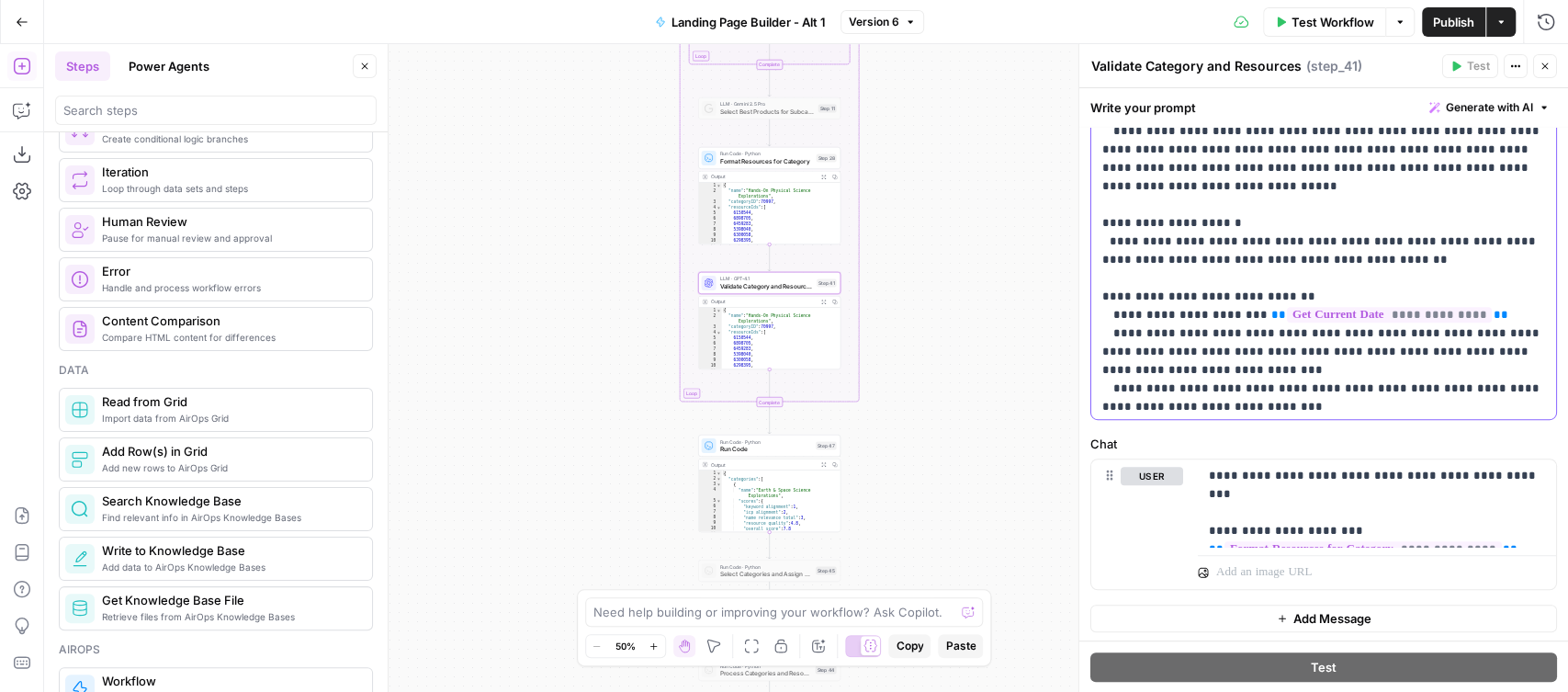
scroll to position [380, 0]
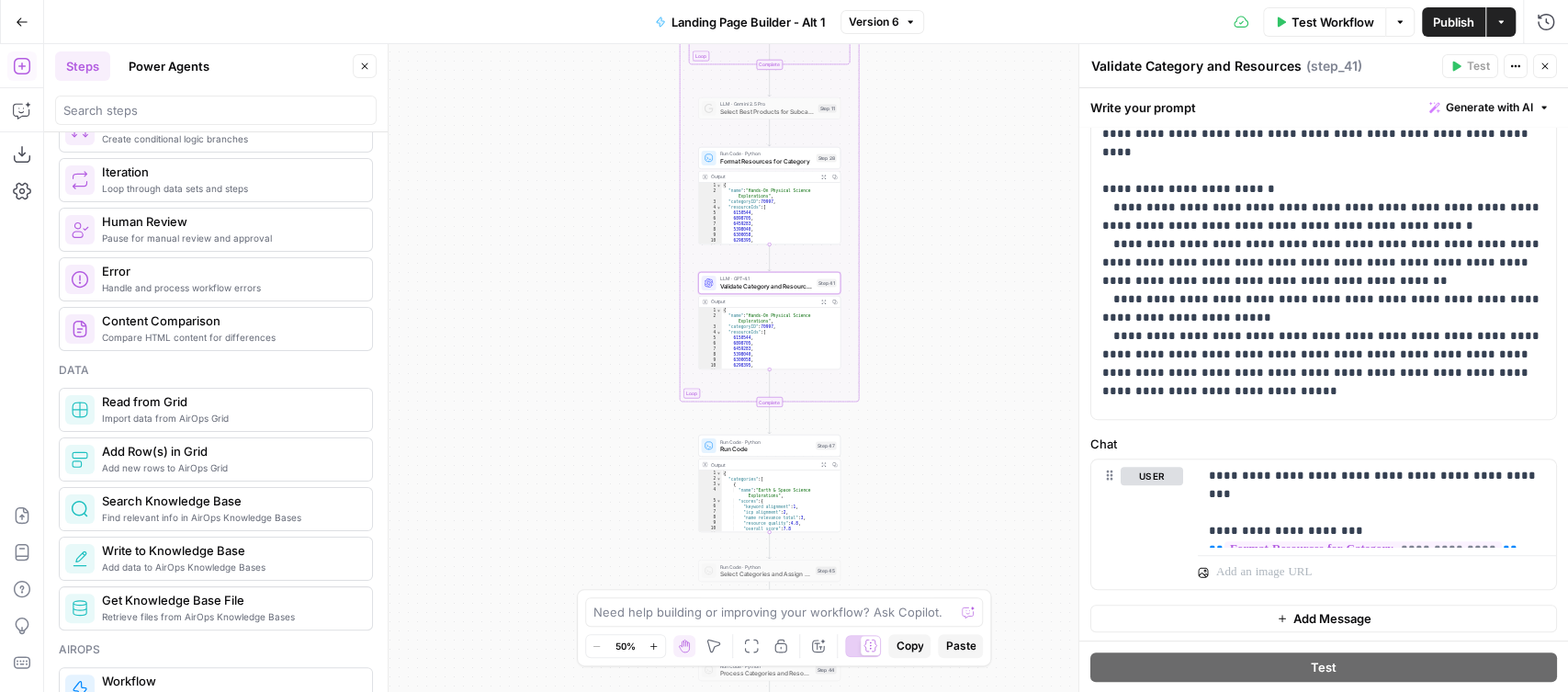
click at [16, 19] on icon "button" at bounding box center [22, 22] width 13 height 13
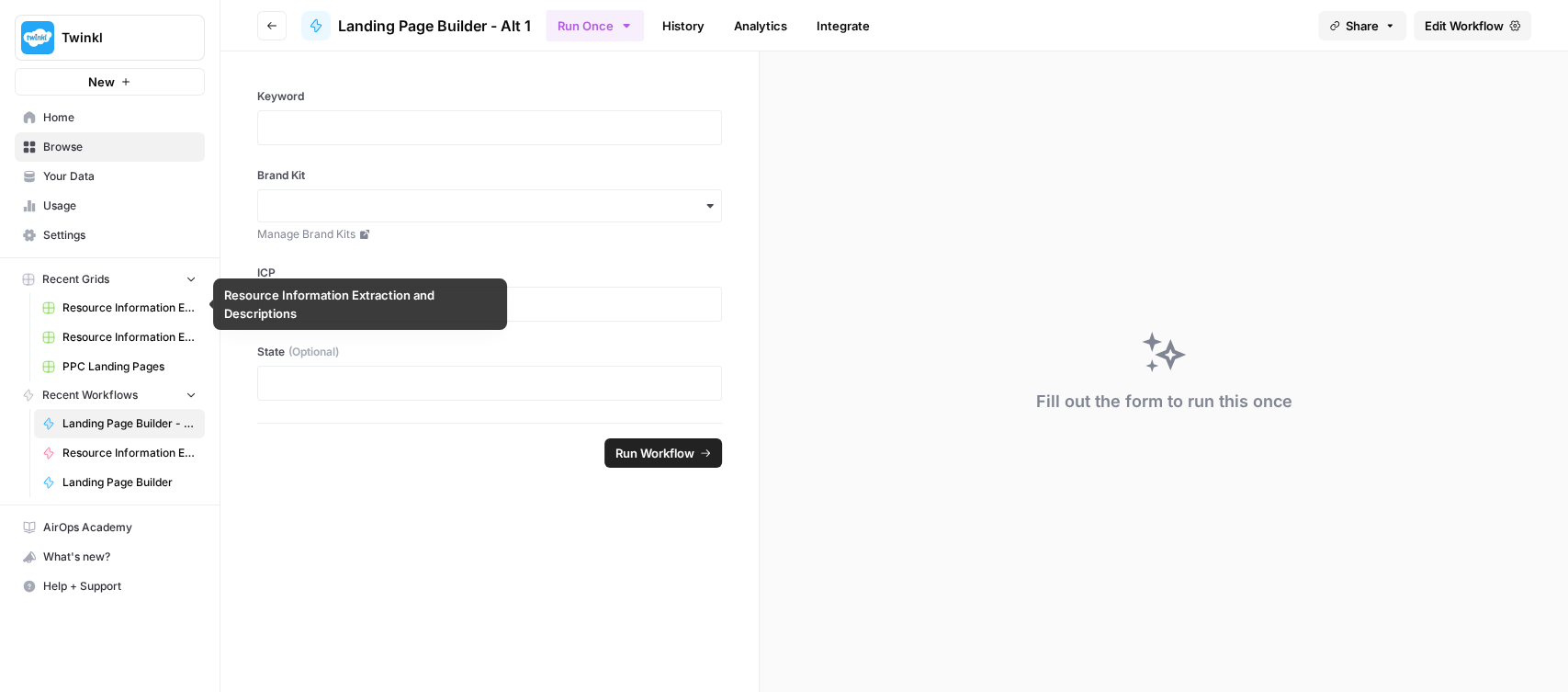
click at [121, 364] on span "PPC Landing Pages" at bounding box center [129, 367] width 134 height 17
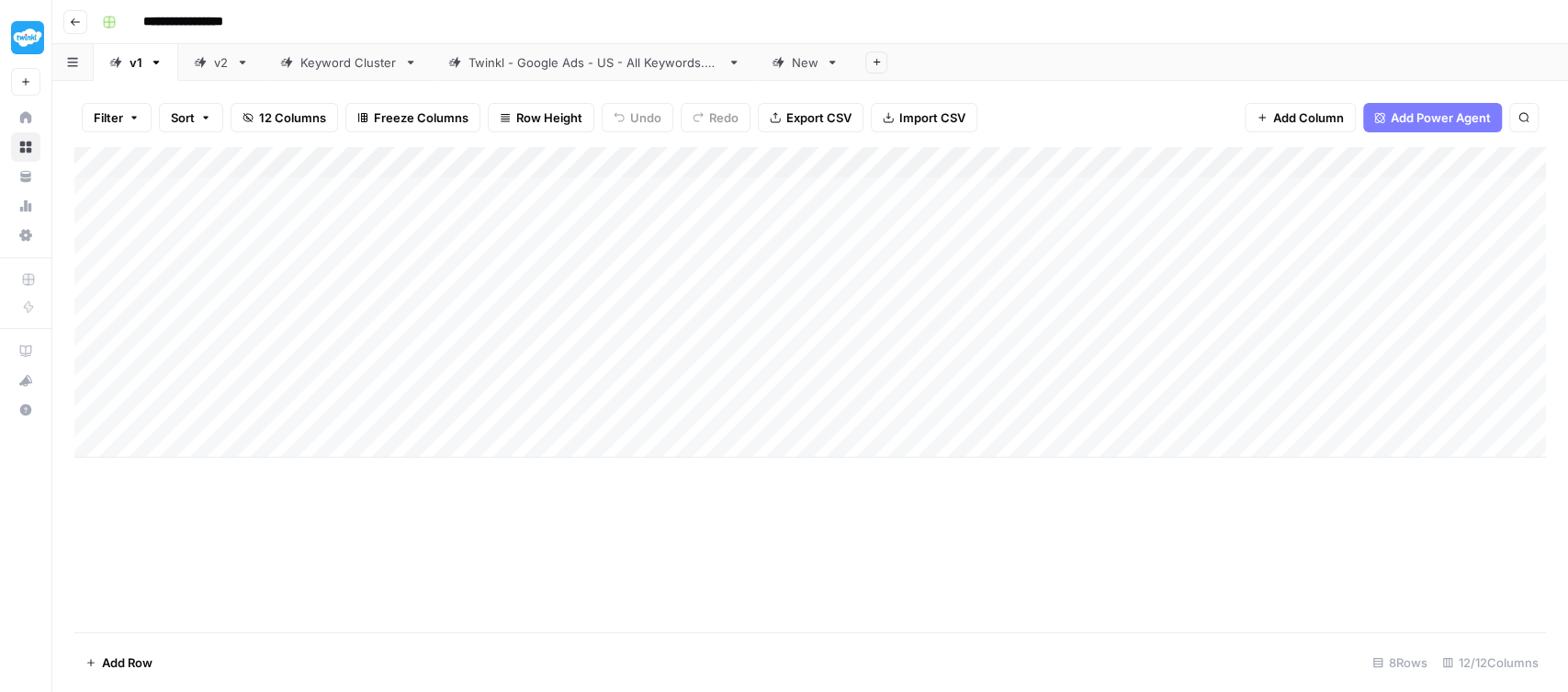
click at [784, 60] on div "New" at bounding box center [795, 63] width 47 height 19
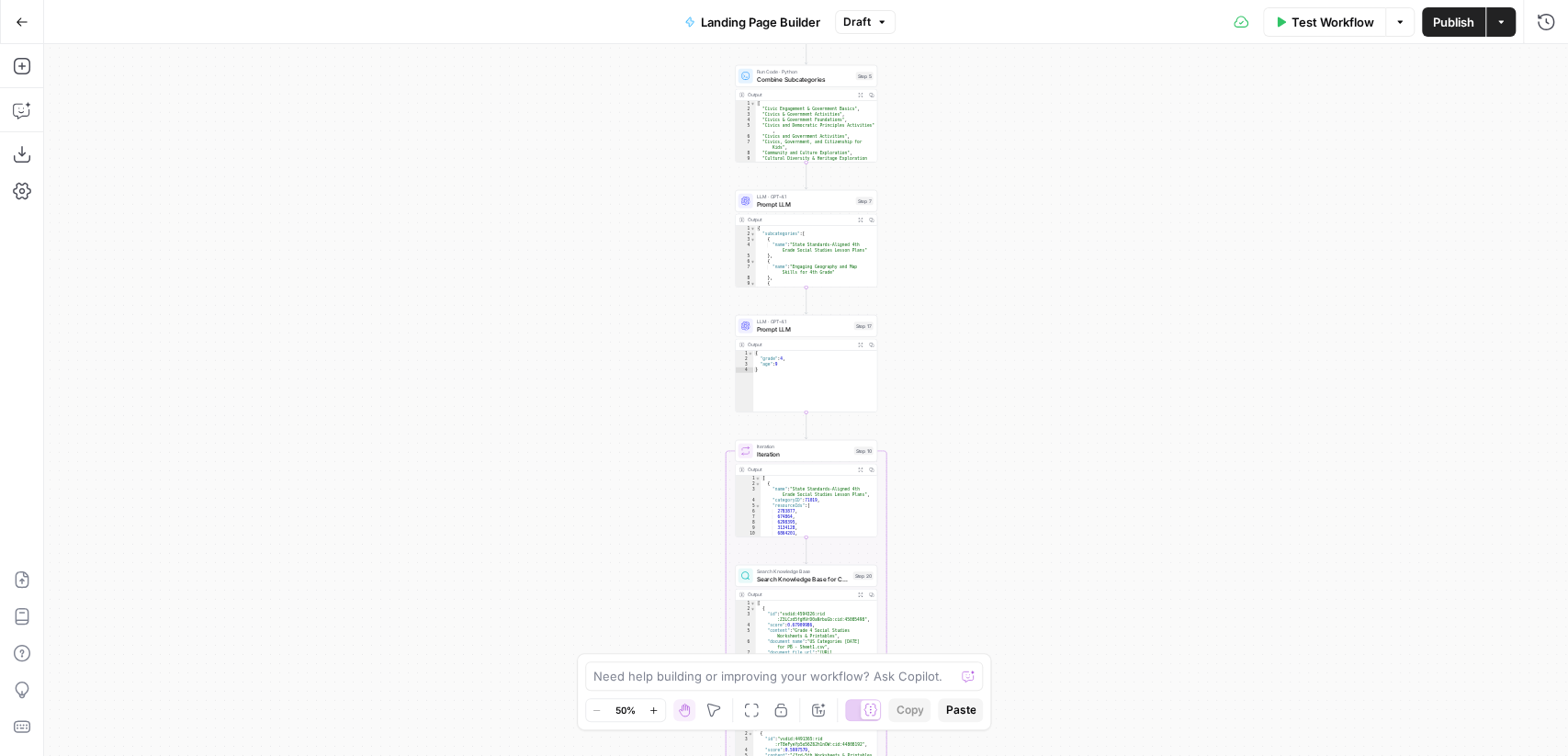
click at [18, 29] on button "Go Back" at bounding box center [22, 22] width 33 height 33
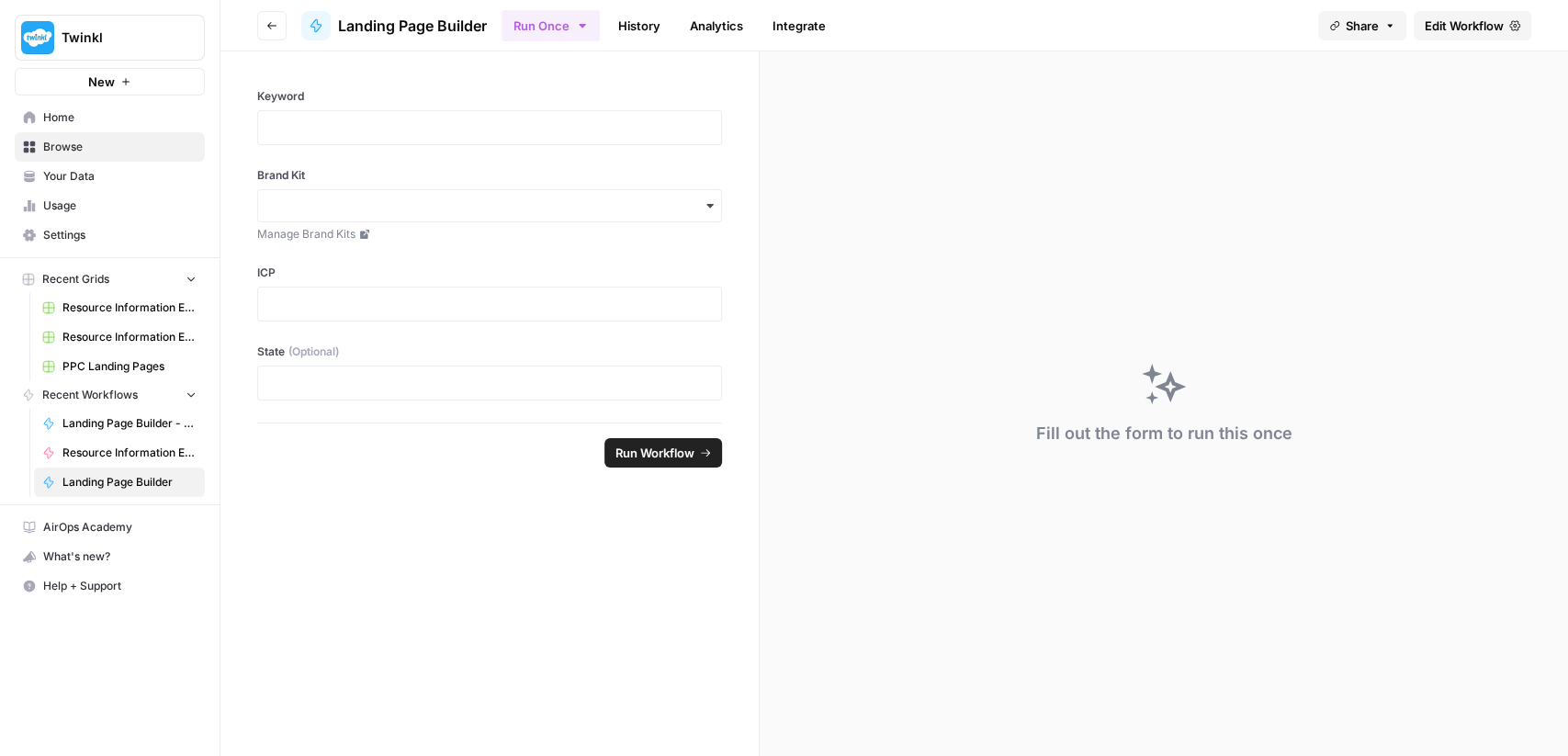
click at [166, 37] on span "Twinkl" at bounding box center [117, 38] width 111 height 19
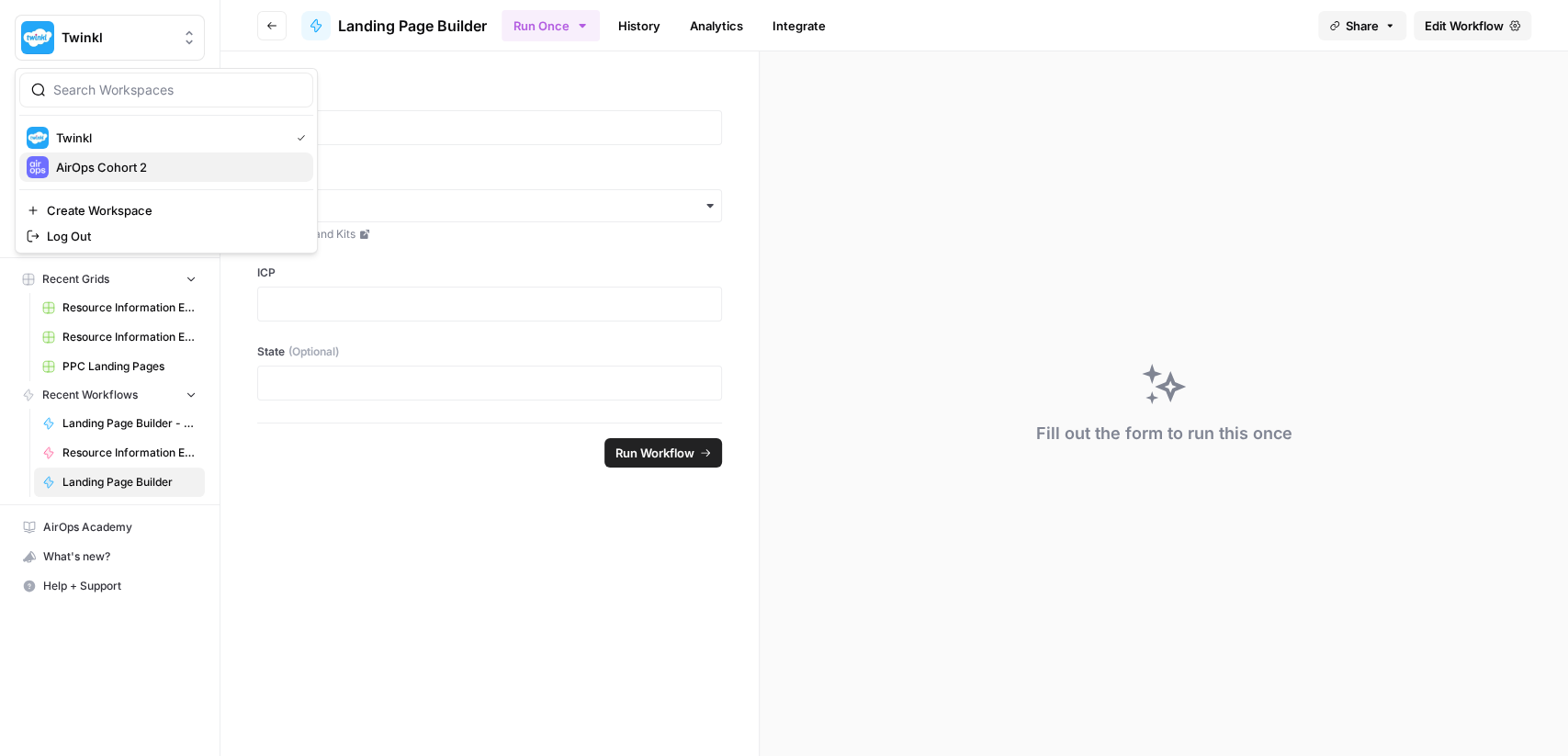
click at [159, 169] on span "AirOps Cohort 2" at bounding box center [177, 168] width 243 height 19
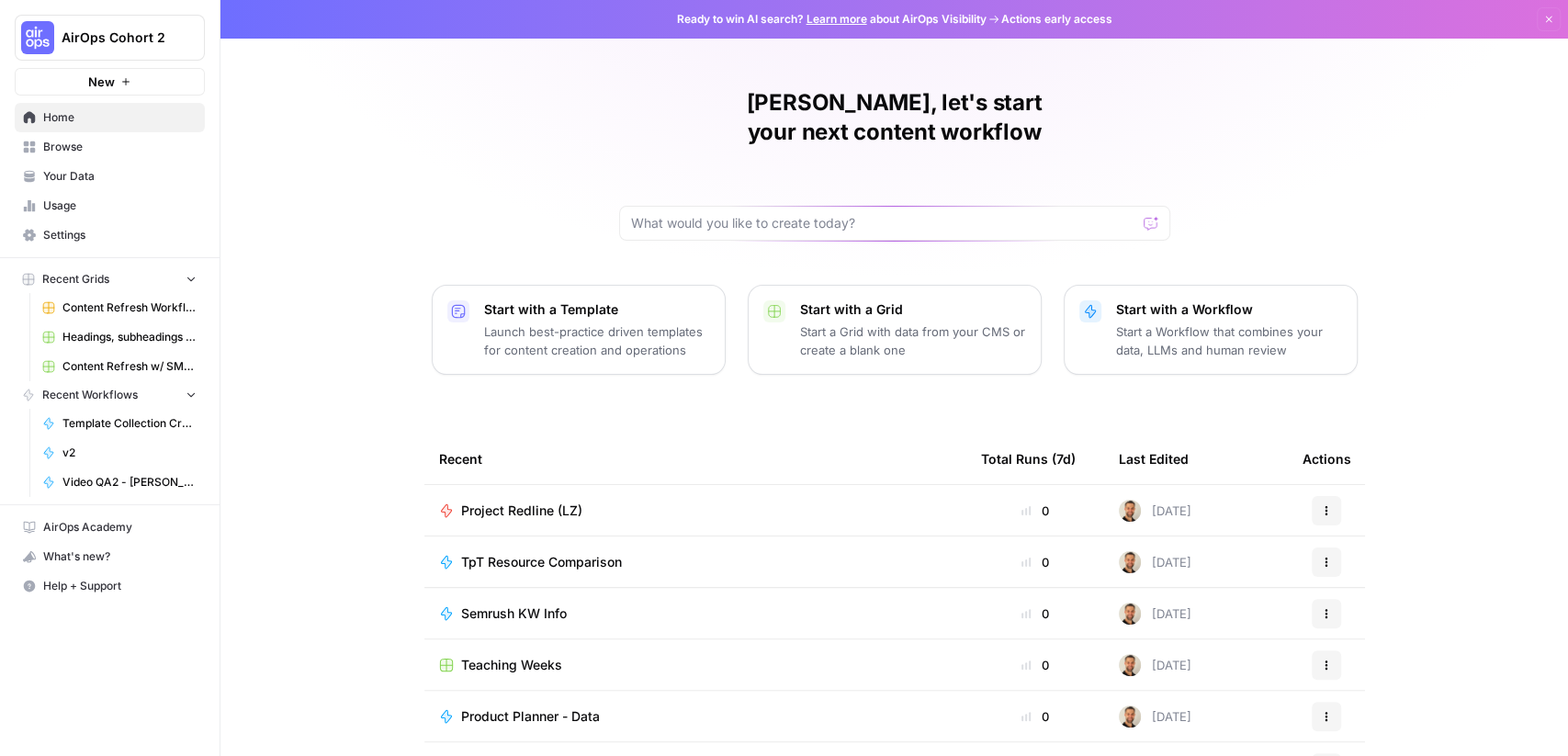
click at [550, 541] on td "TpT Resource Comparison" at bounding box center [695, 561] width 542 height 51
click at [580, 553] on span "TpT Resource Comparison" at bounding box center [542, 562] width 161 height 19
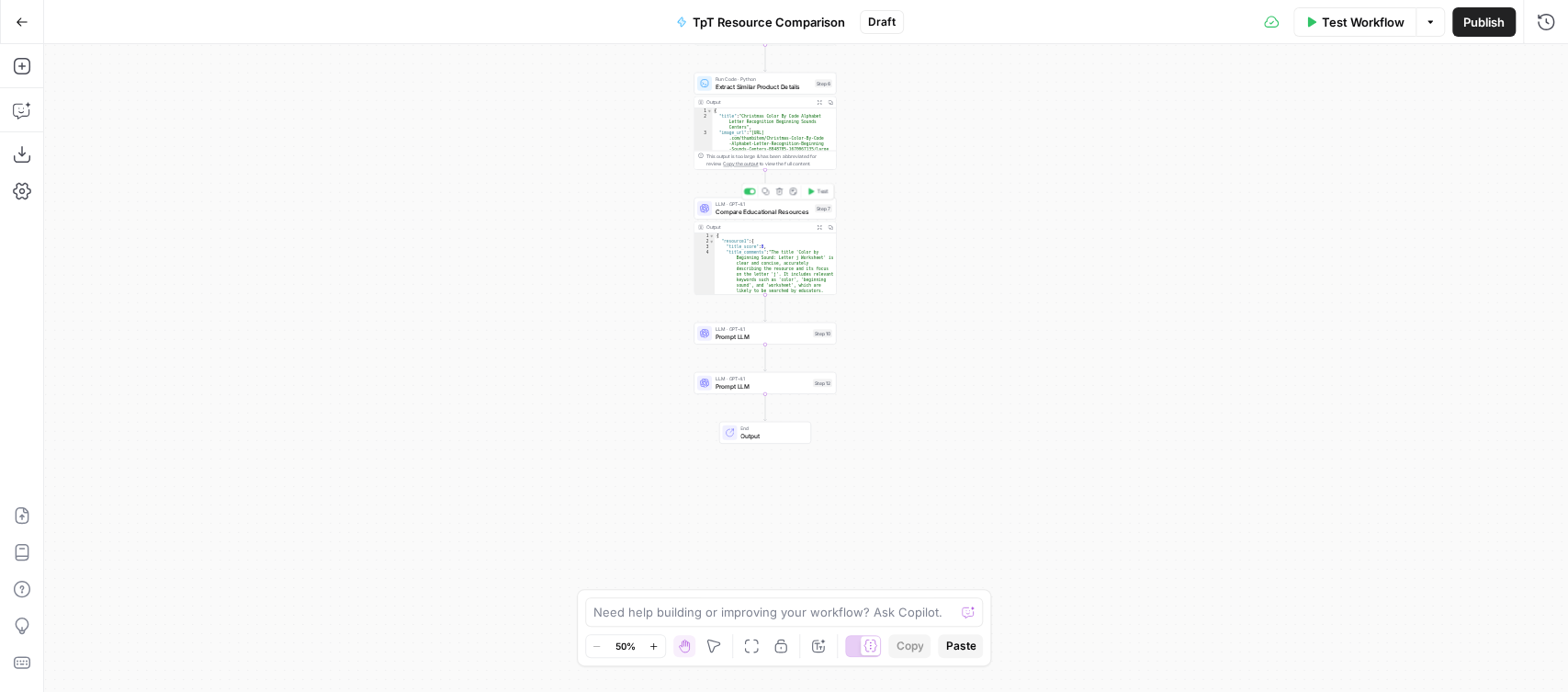
click at [784, 211] on span "Compare Educational Resources" at bounding box center [762, 211] width 95 height 9
